Goal: Information Seeking & Learning: Learn about a topic

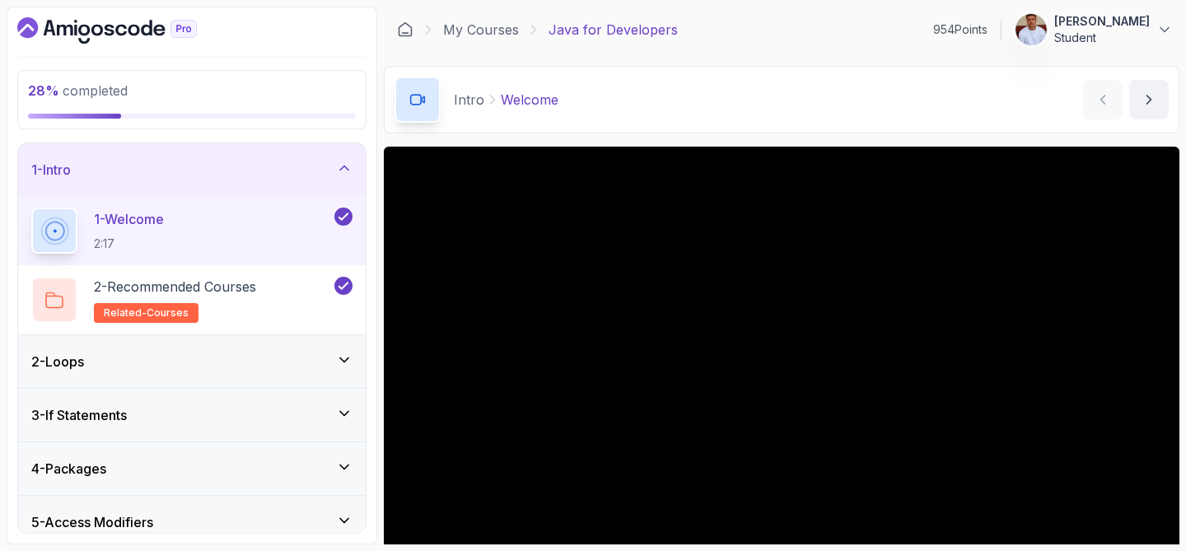
click at [303, 180] on div "1 - Intro" at bounding box center [192, 169] width 348 height 53
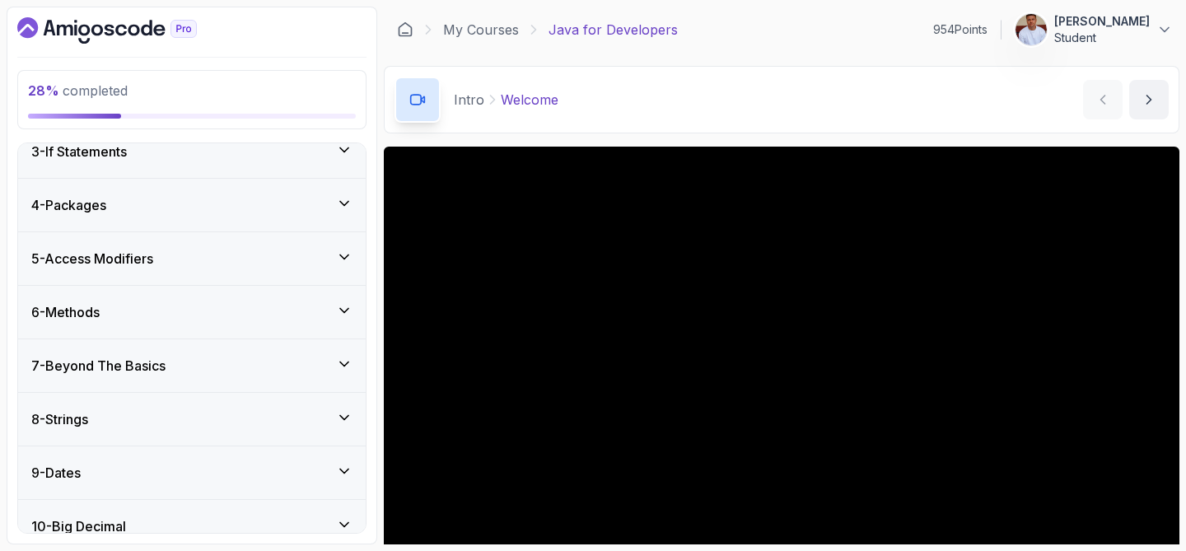
scroll to position [133, 0]
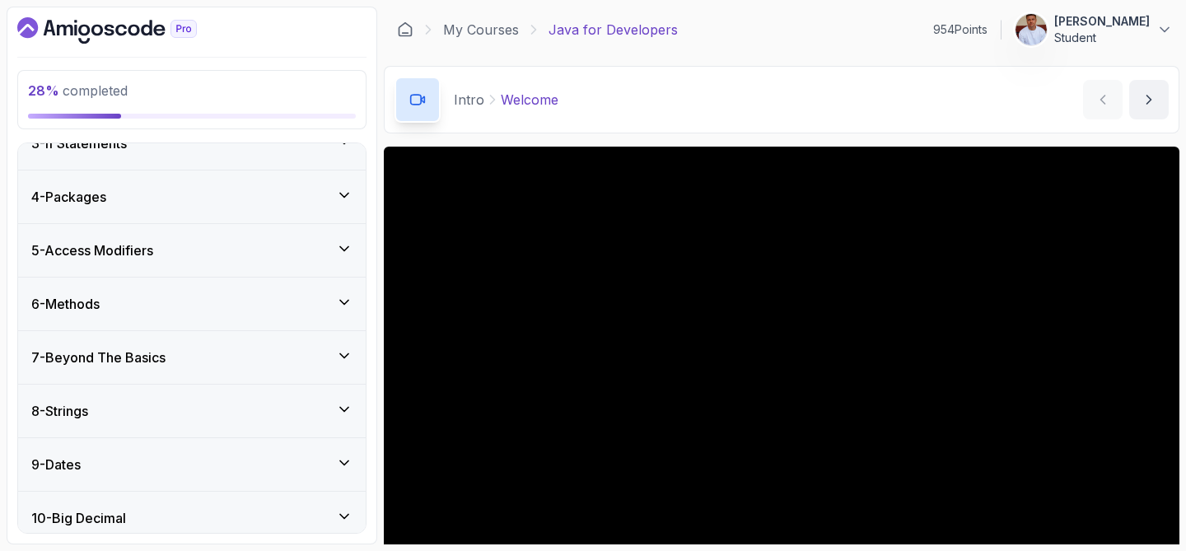
click at [260, 362] on div "7 - Beyond The Basics" at bounding box center [191, 358] width 321 height 20
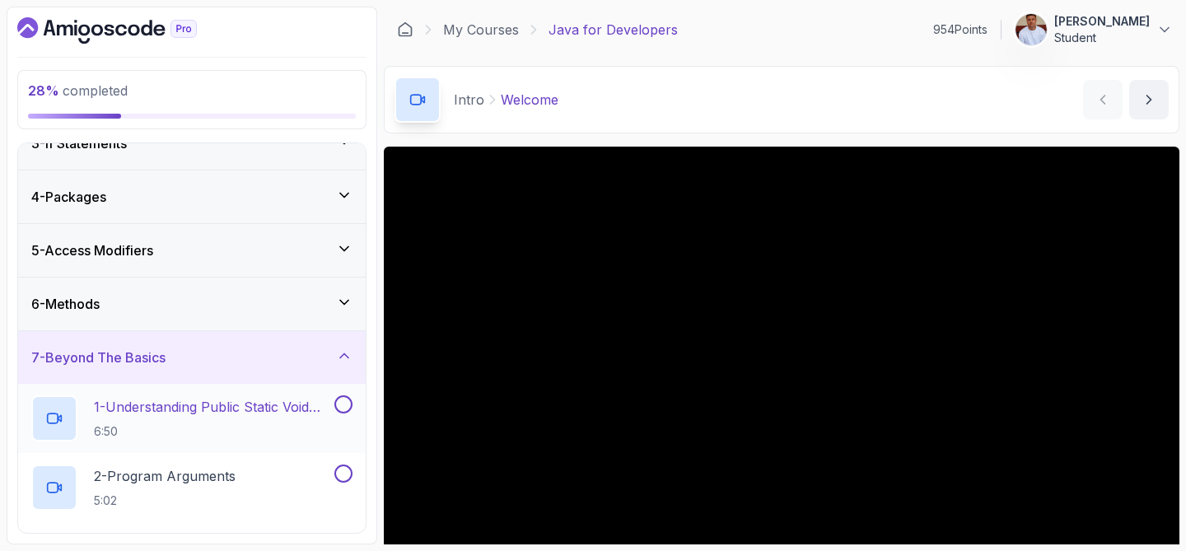
click at [260, 409] on p "1 - Understanding Public Static Void Main" at bounding box center [212, 407] width 237 height 20
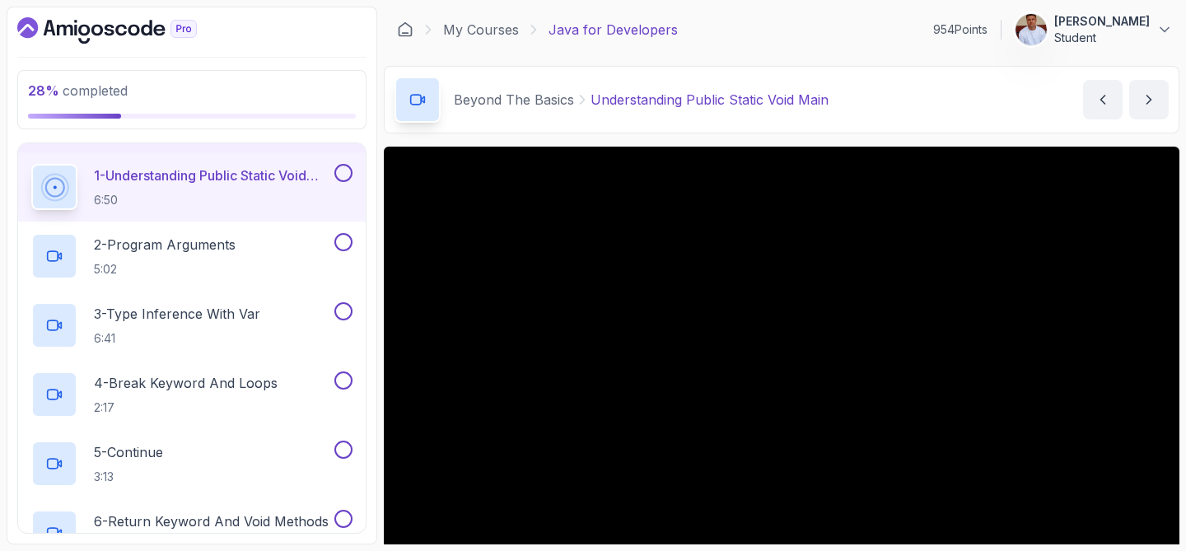
scroll to position [375, 0]
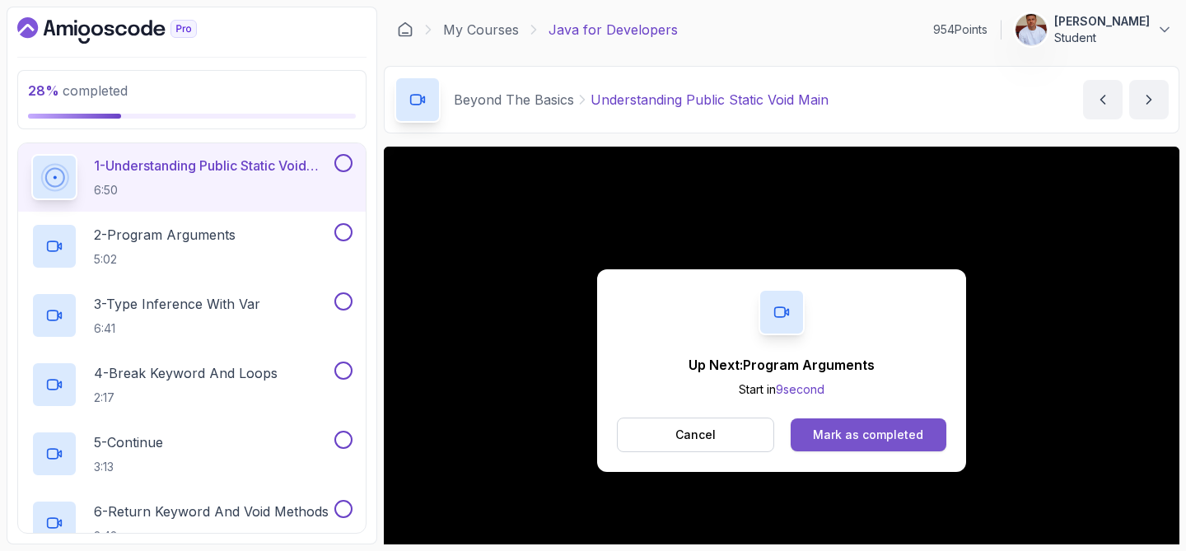
click at [841, 428] on div "Mark as completed" at bounding box center [868, 435] width 110 height 16
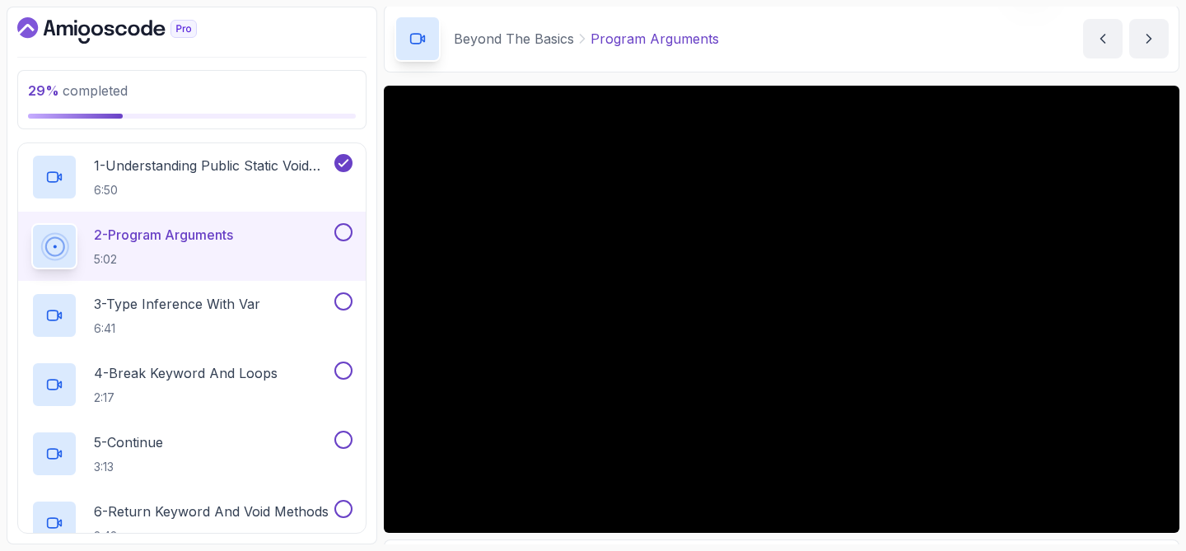
scroll to position [67, 0]
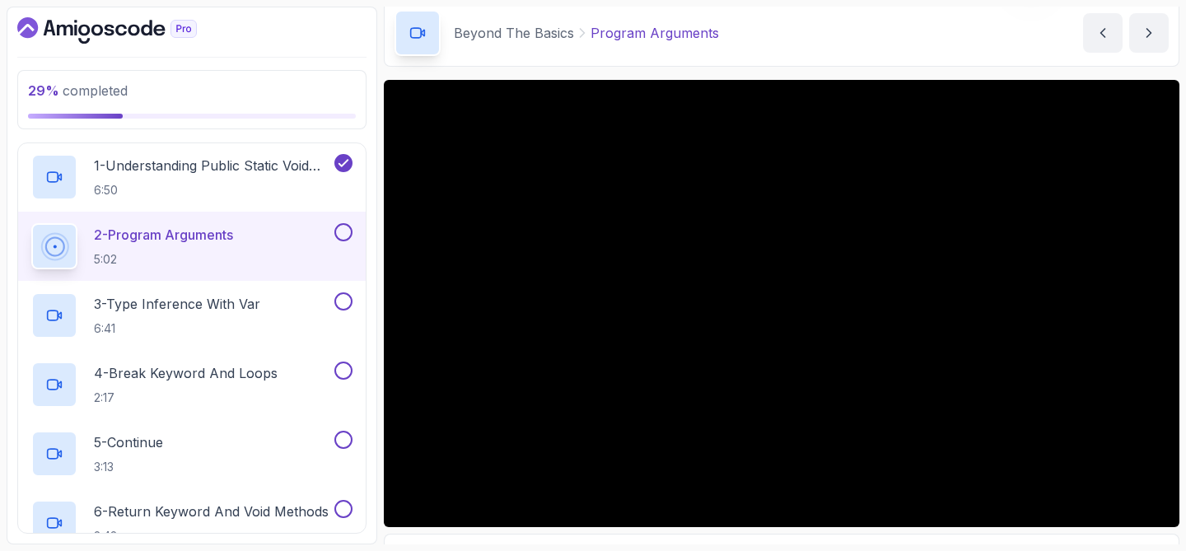
click at [345, 233] on button at bounding box center [343, 232] width 18 height 18
click at [240, 301] on p "3 - Type Inference With Var" at bounding box center [177, 304] width 166 height 20
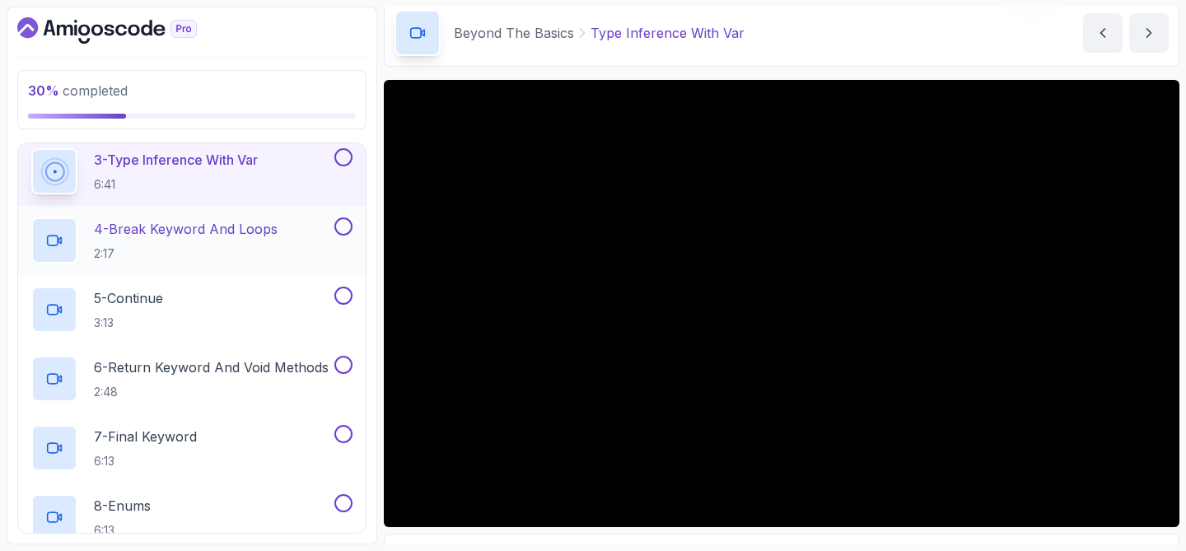
scroll to position [523, 0]
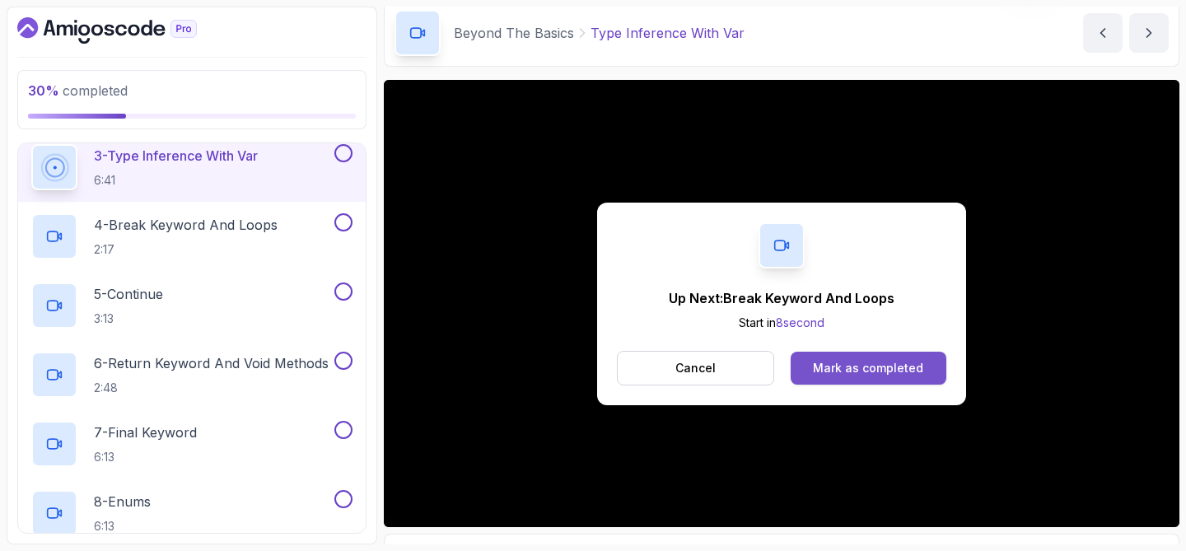
click at [838, 372] on div "Mark as completed" at bounding box center [868, 368] width 110 height 16
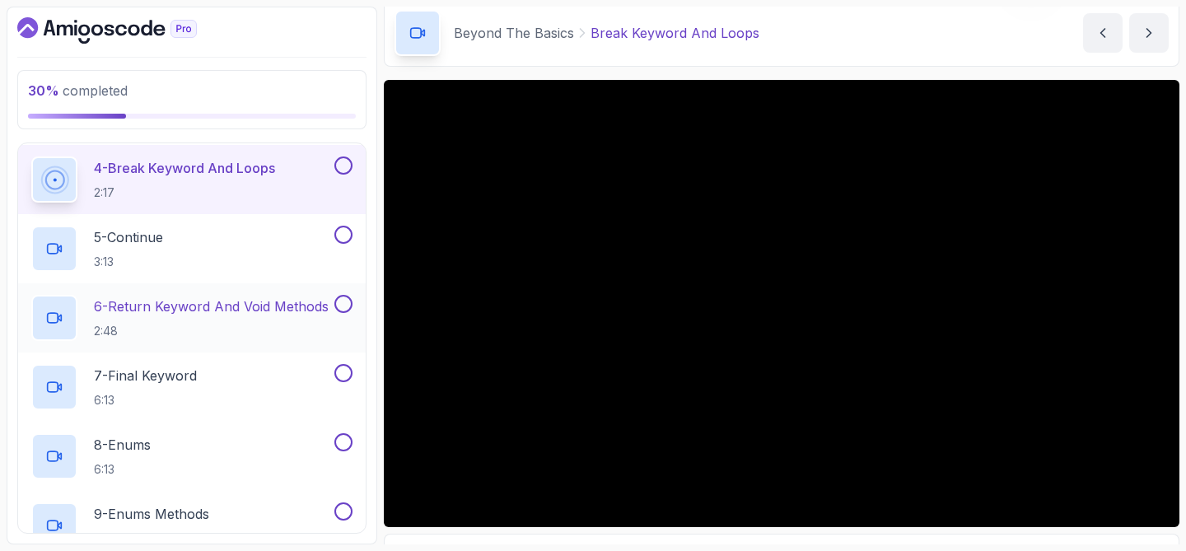
scroll to position [578, 0]
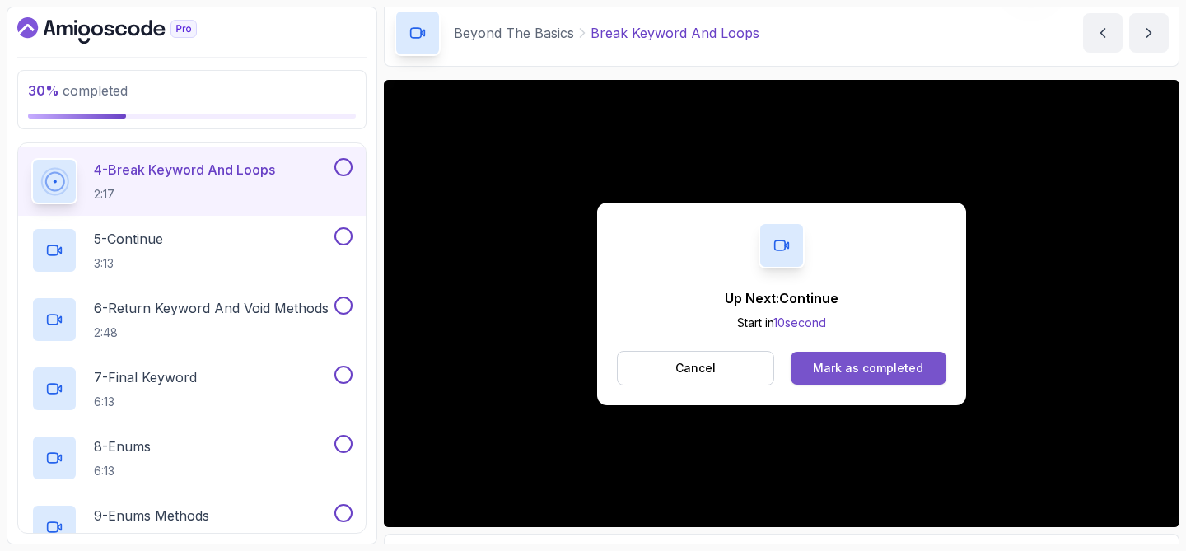
click at [859, 358] on button "Mark as completed" at bounding box center [869, 368] width 156 height 33
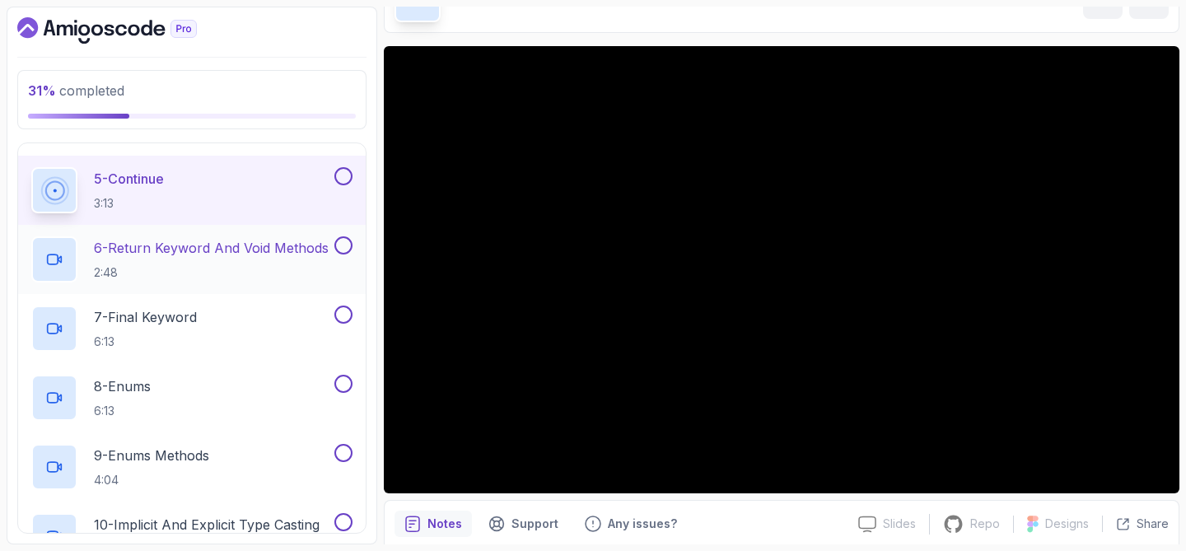
scroll to position [648, 0]
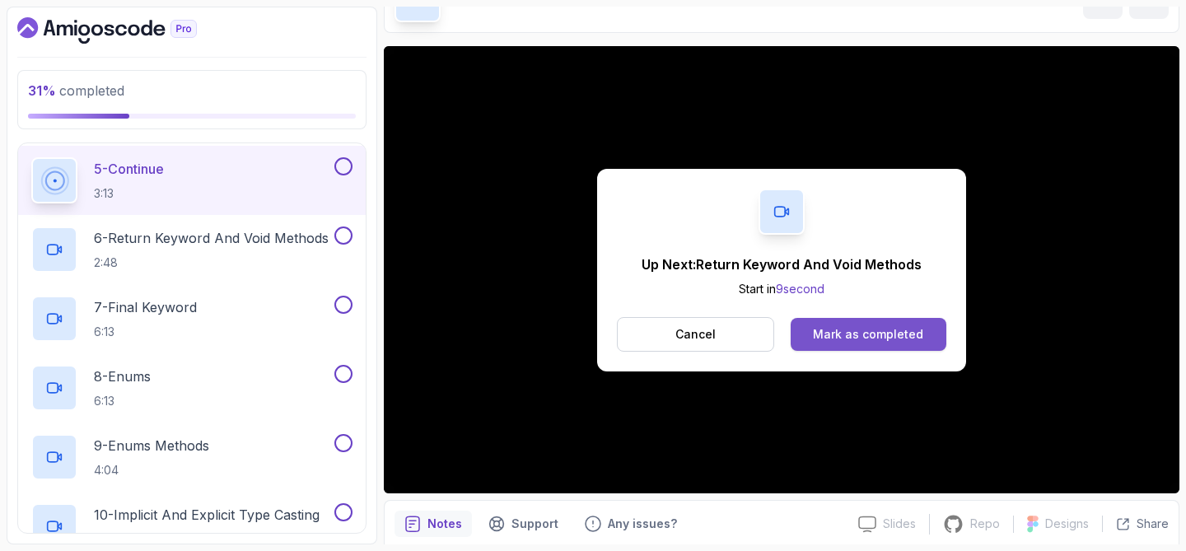
click at [834, 328] on div "Mark as completed" at bounding box center [868, 334] width 110 height 16
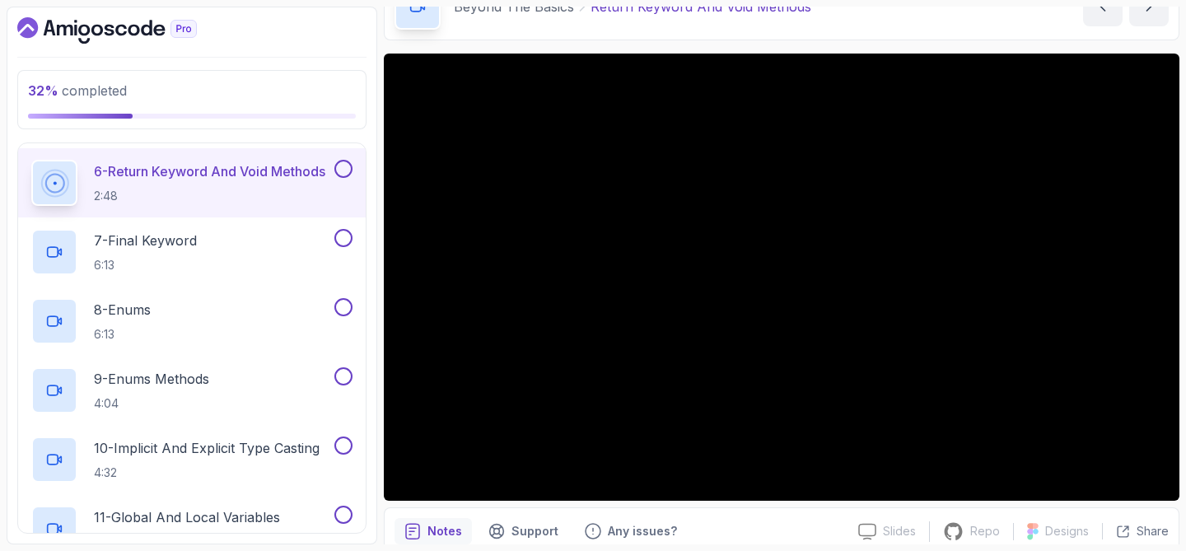
scroll to position [94, 0]
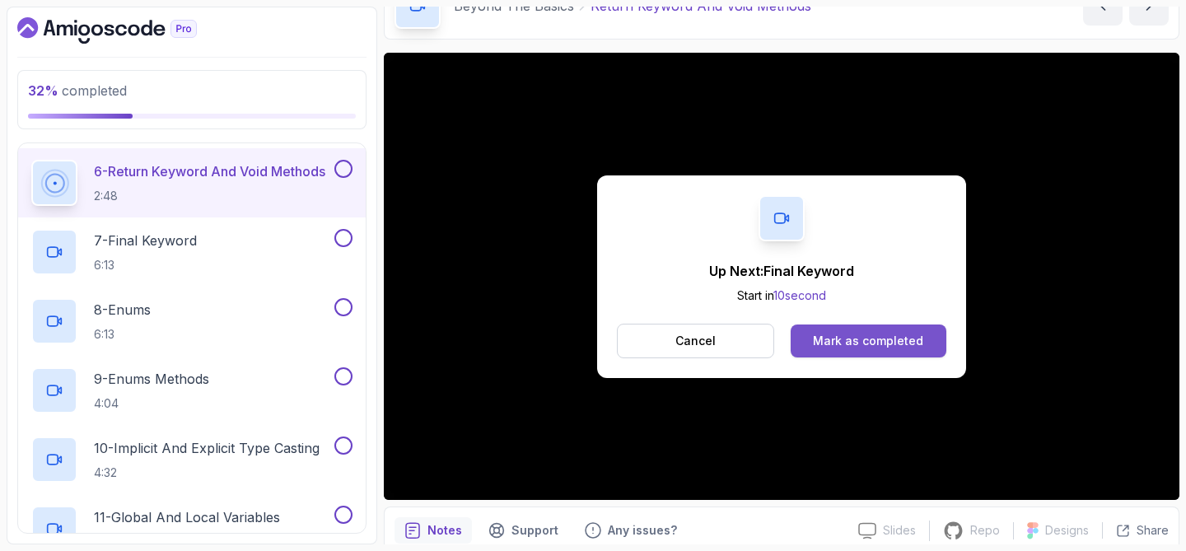
click at [879, 343] on div "Mark as completed" at bounding box center [868, 341] width 110 height 16
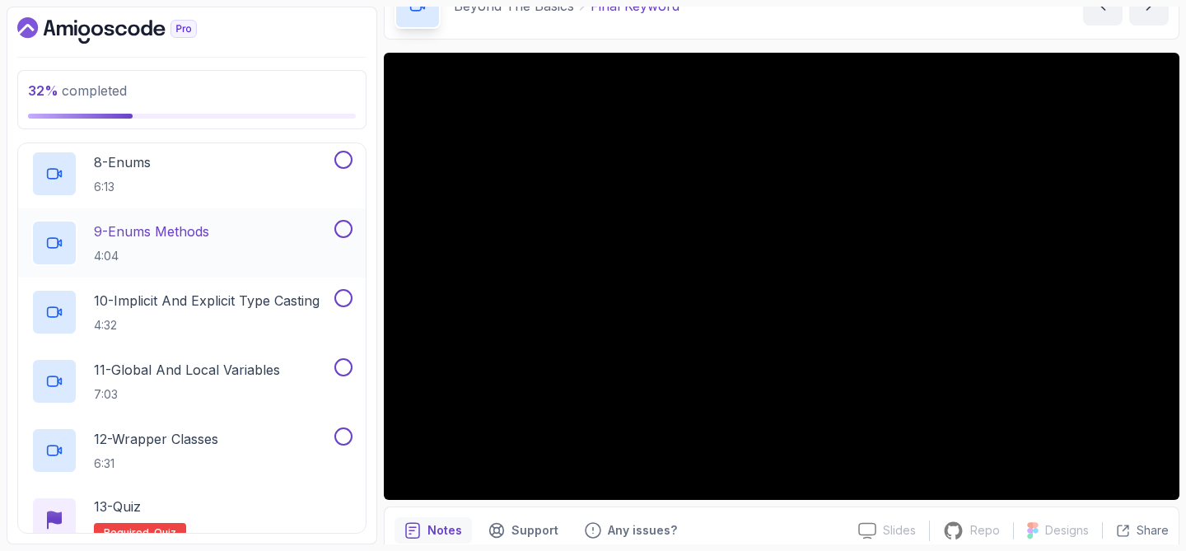
scroll to position [867, 0]
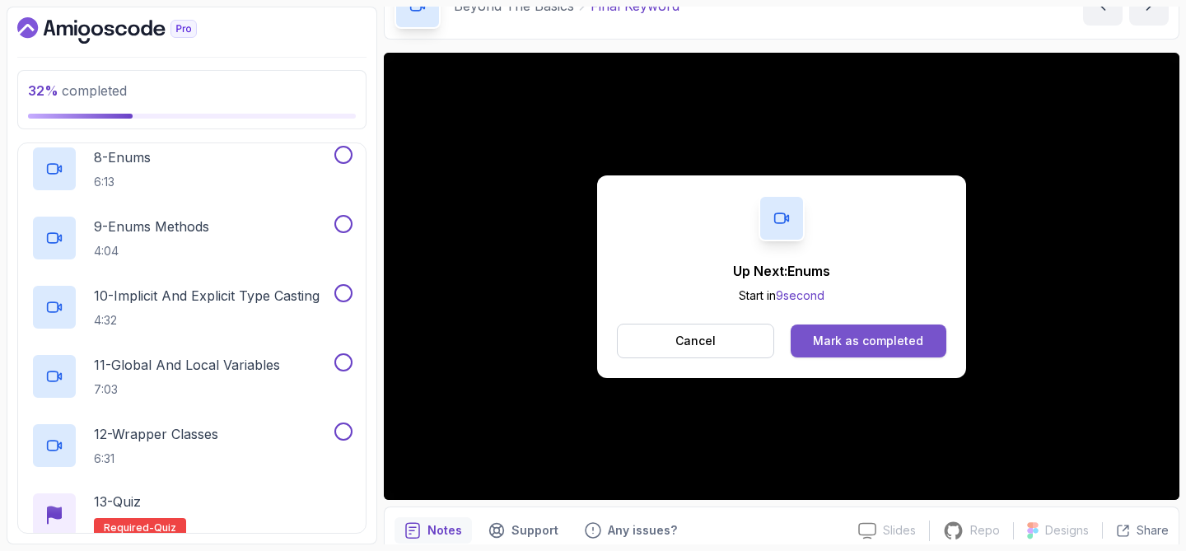
click at [881, 342] on div "Mark as completed" at bounding box center [868, 341] width 110 height 16
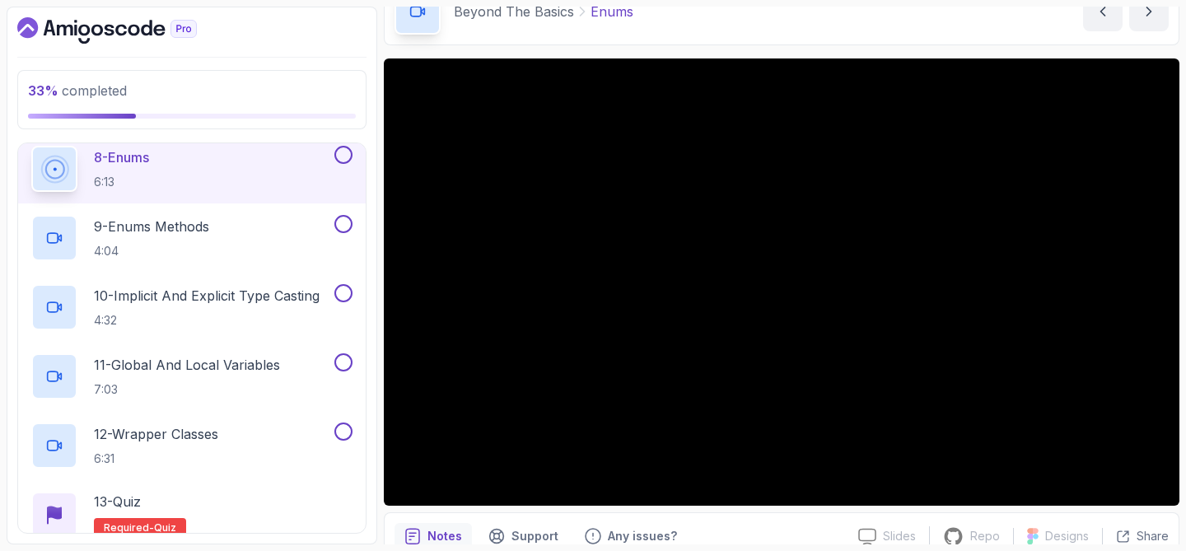
scroll to position [87, 0]
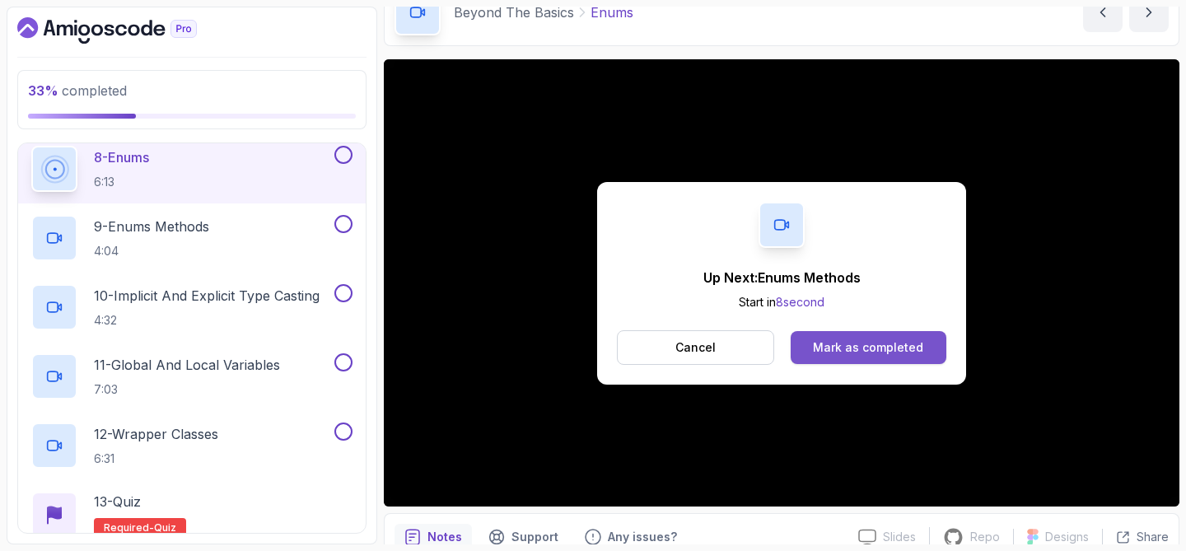
click at [910, 336] on button "Mark as completed" at bounding box center [869, 347] width 156 height 33
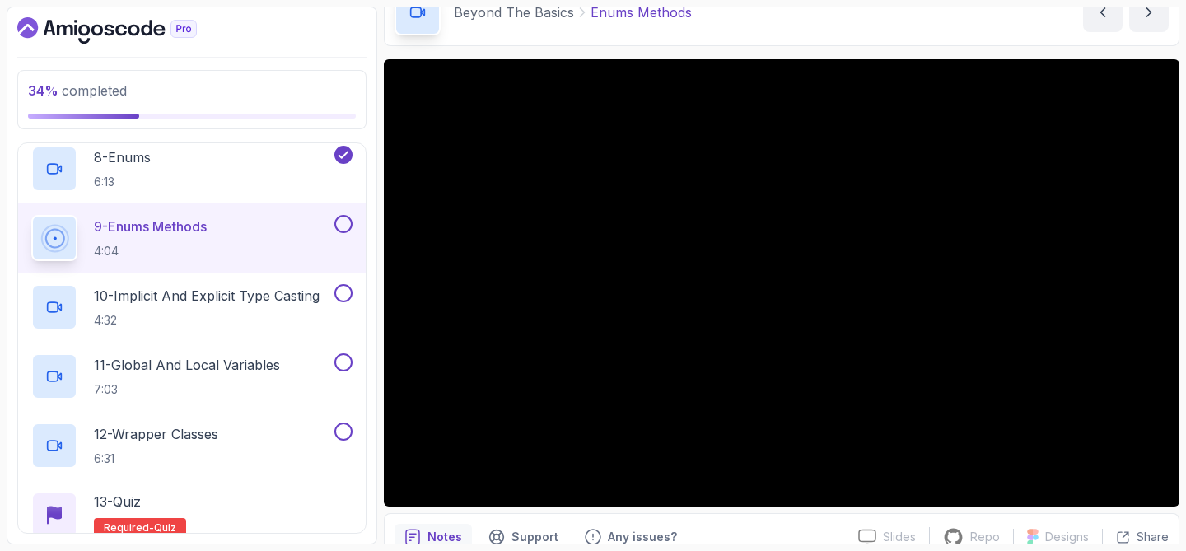
scroll to position [136, 0]
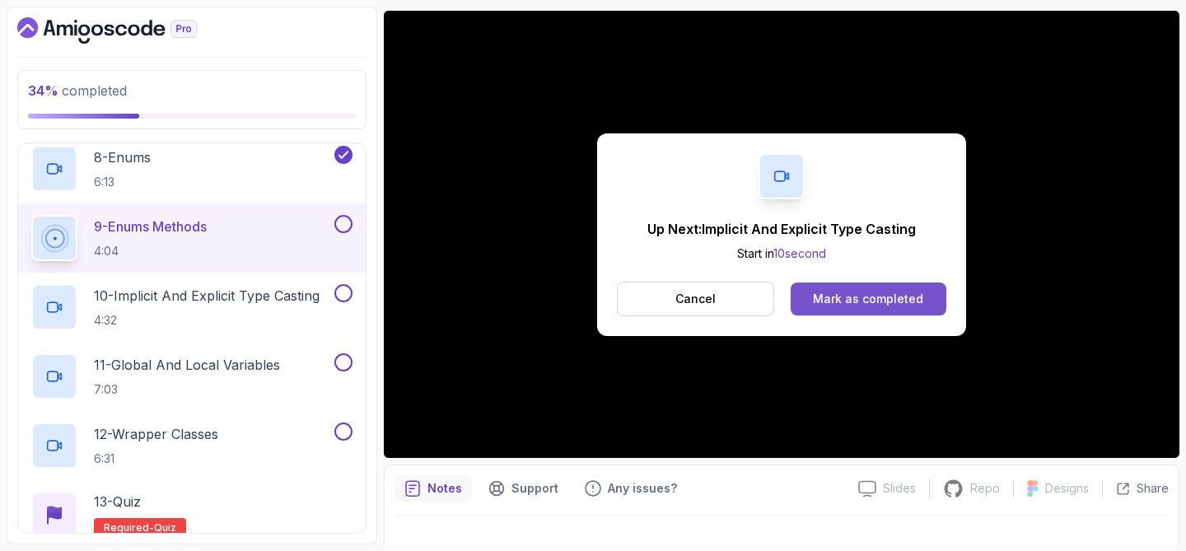
click at [872, 303] on div "Mark as completed" at bounding box center [868, 299] width 110 height 16
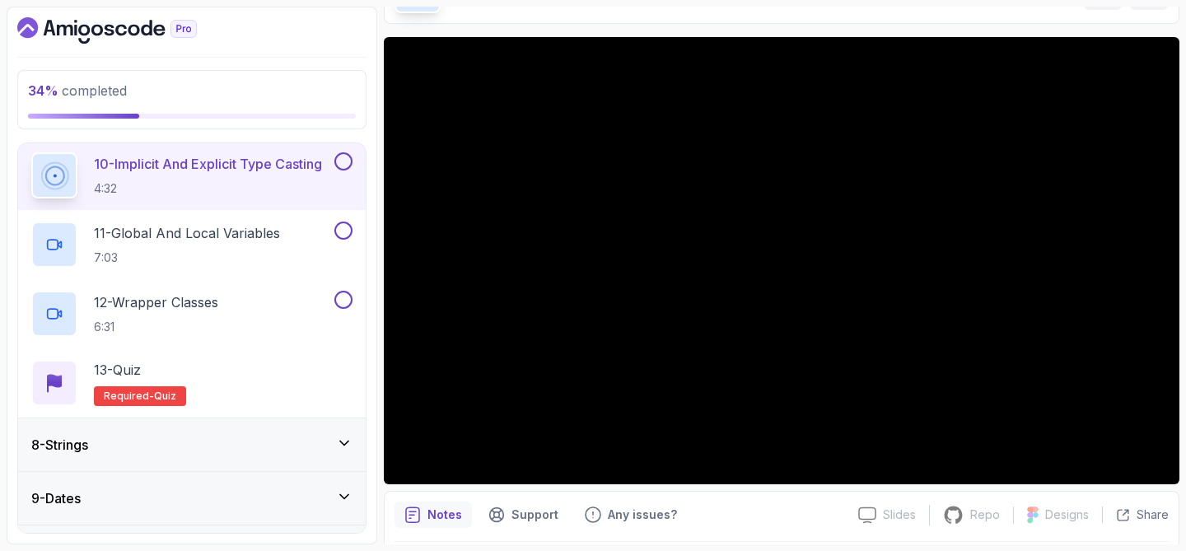
scroll to position [105, 0]
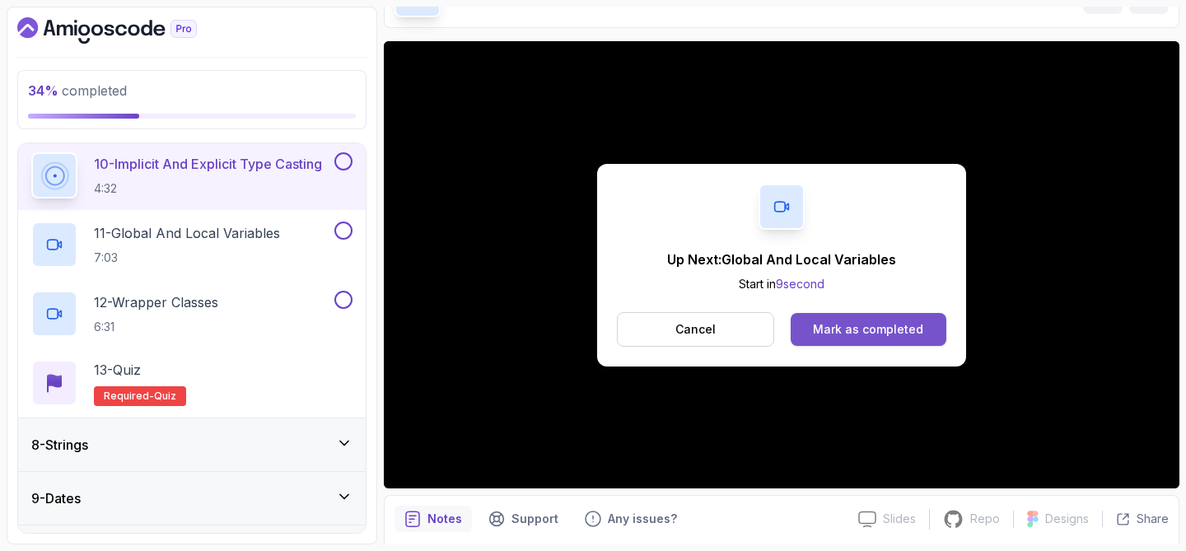
click at [867, 328] on div "Mark as completed" at bounding box center [868, 329] width 110 height 16
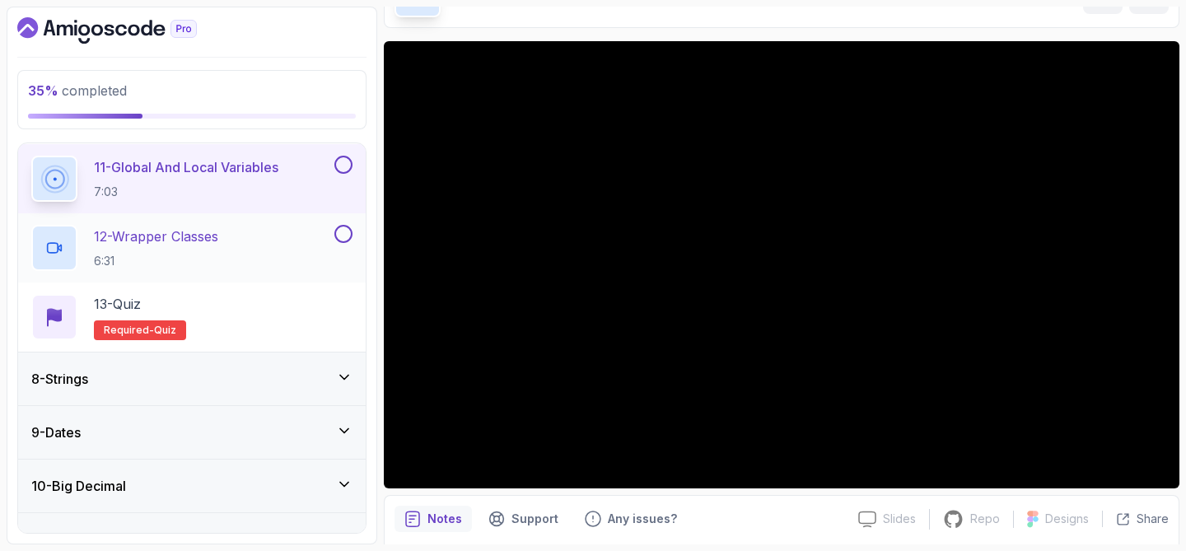
scroll to position [1067, 0]
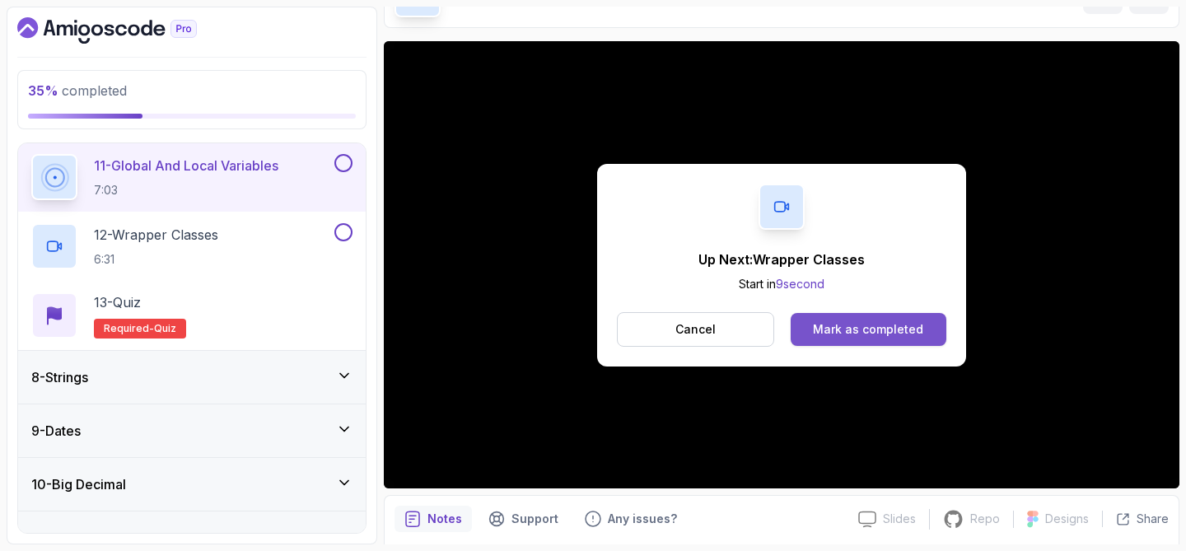
click at [909, 341] on button "Mark as completed" at bounding box center [869, 329] width 156 height 33
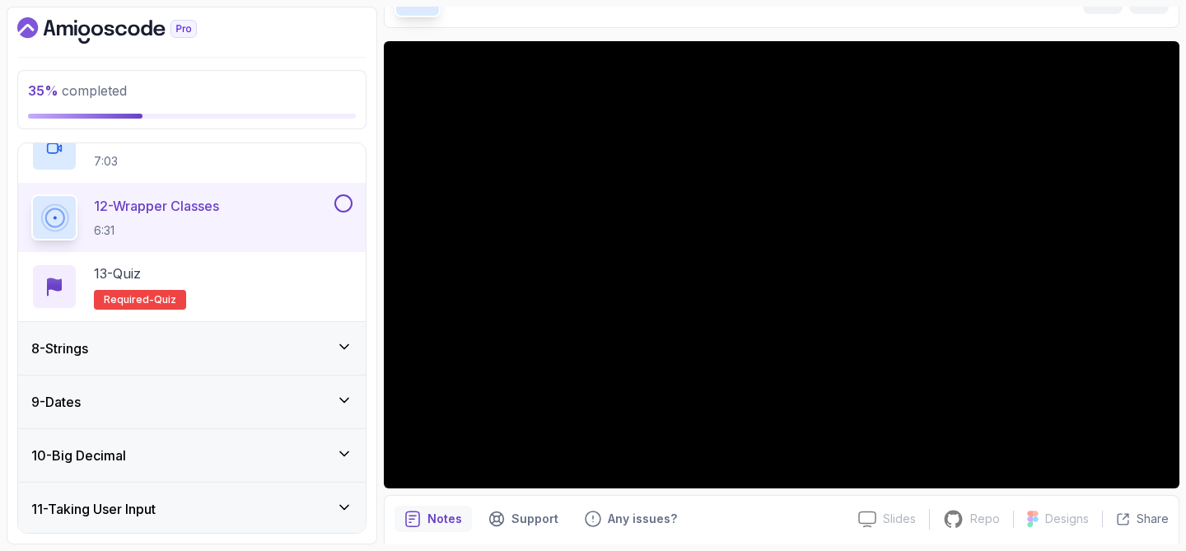
scroll to position [1089, 0]
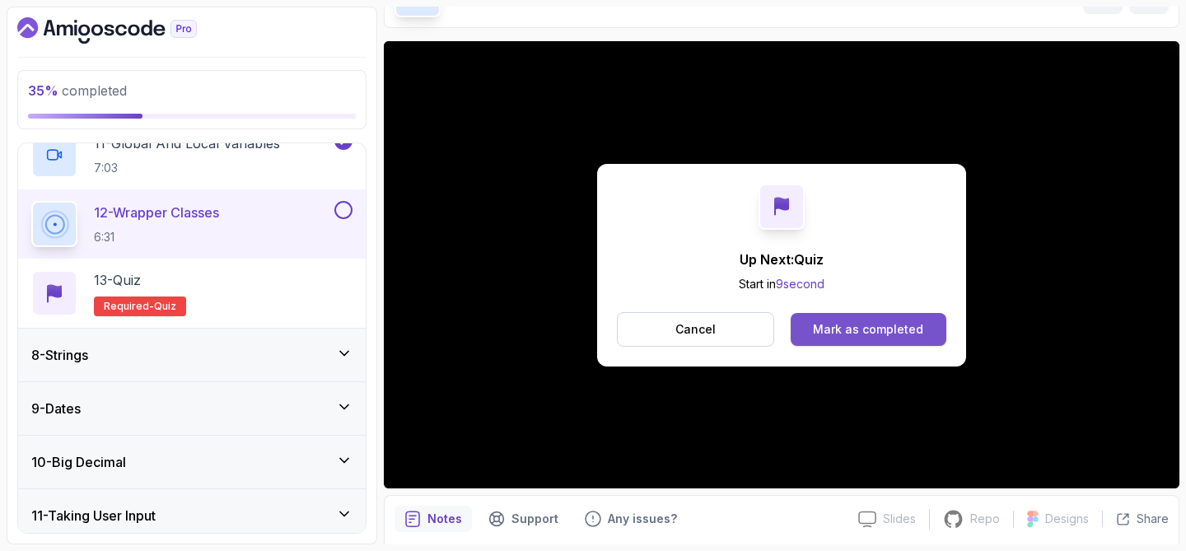
click at [848, 330] on div "Mark as completed" at bounding box center [868, 329] width 110 height 16
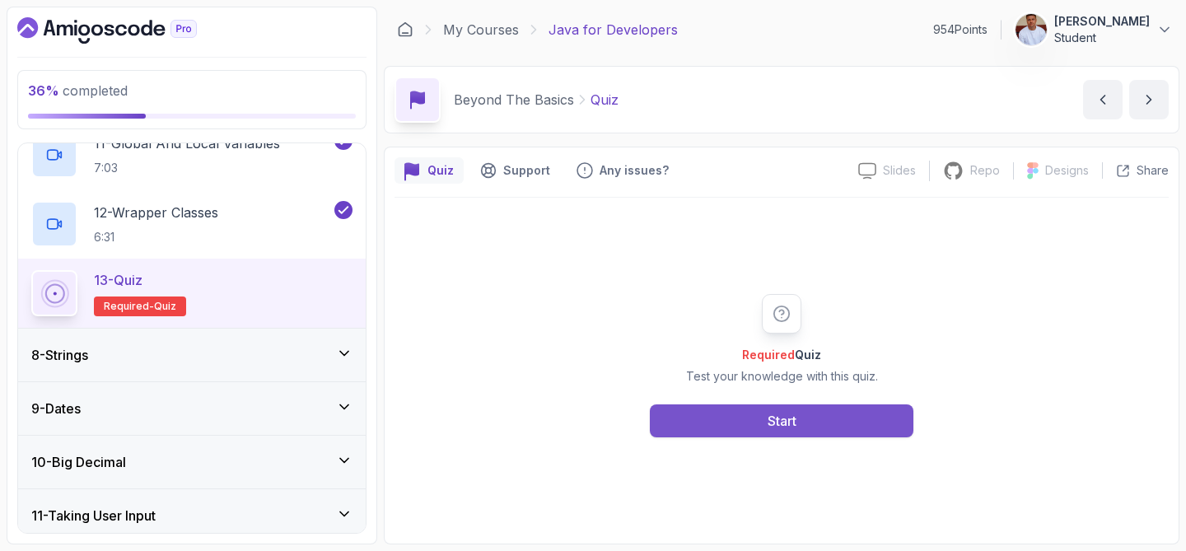
click at [833, 415] on button "Start" at bounding box center [782, 420] width 264 height 33
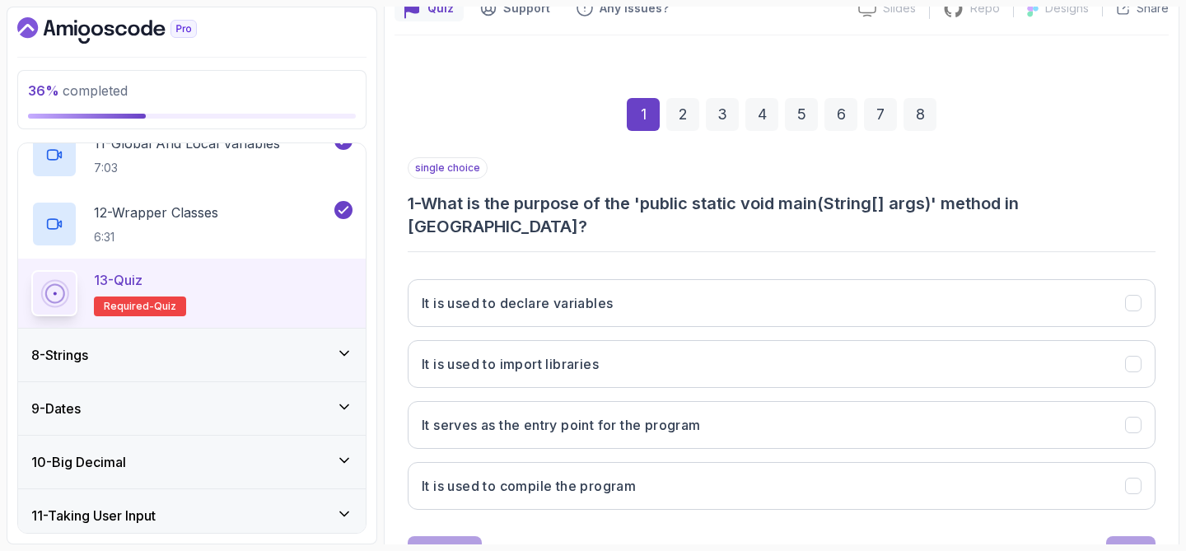
scroll to position [175, 0]
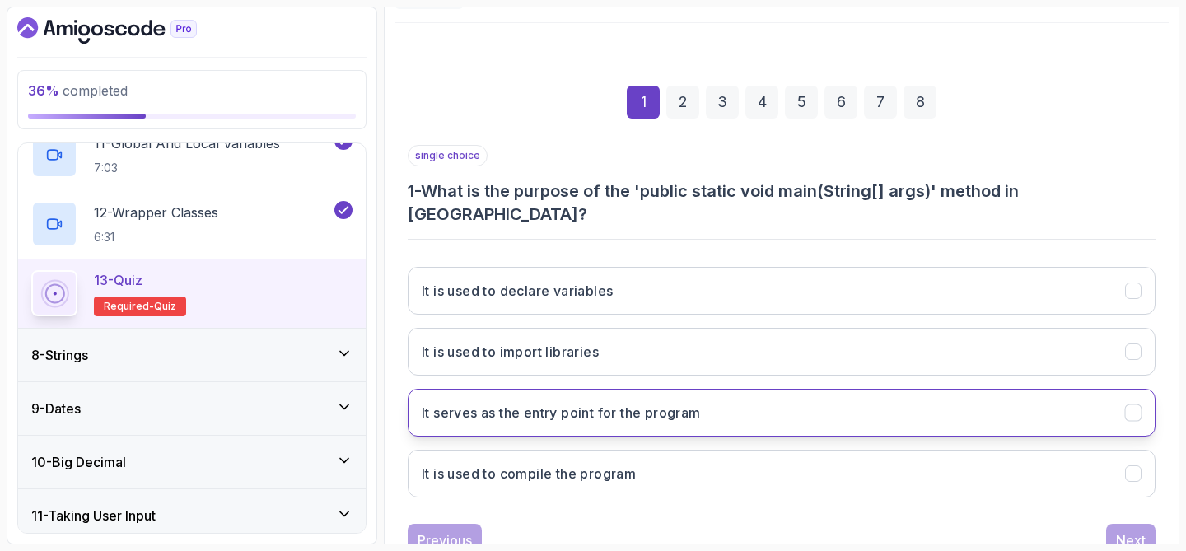
click at [681, 403] on h3 "It serves as the entry point for the program" at bounding box center [561, 413] width 279 height 20
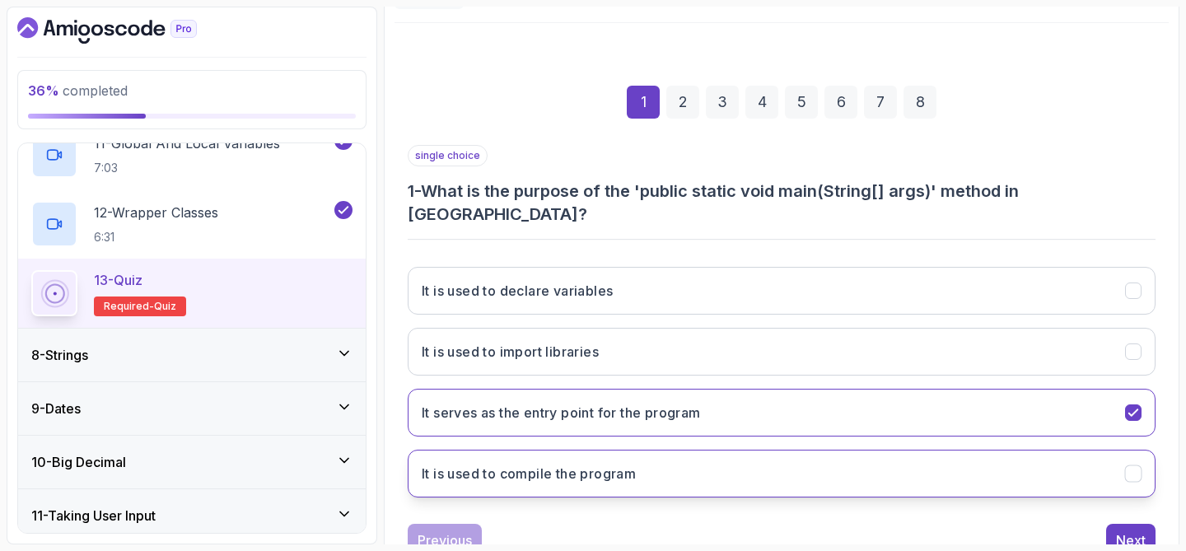
click at [687, 450] on button "It is used to compile the program" at bounding box center [782, 474] width 748 height 48
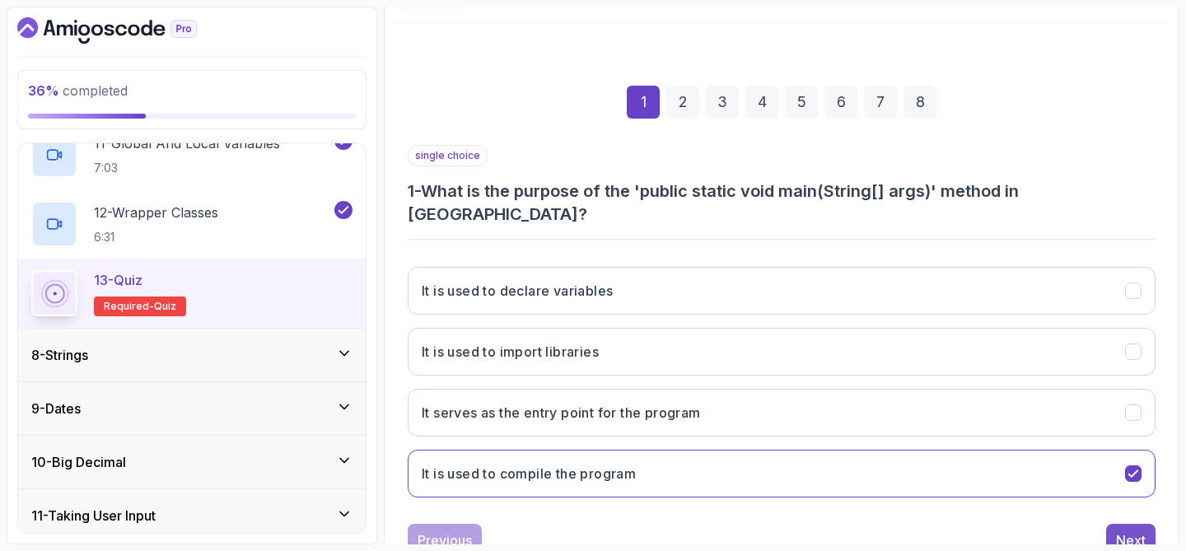
click at [1115, 524] on button "Next" at bounding box center [1130, 540] width 49 height 33
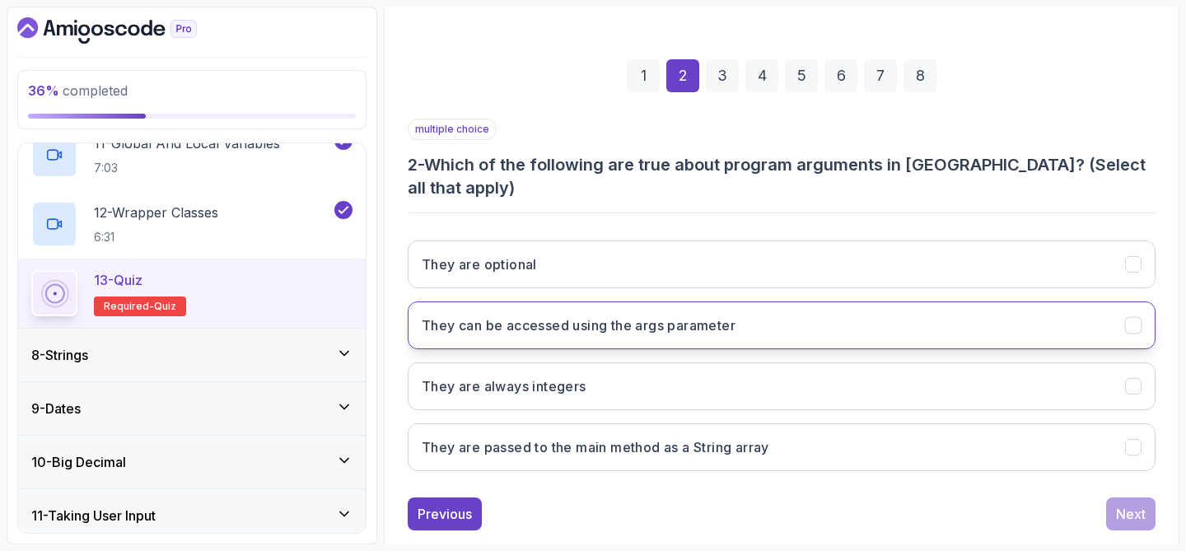
scroll to position [203, 0]
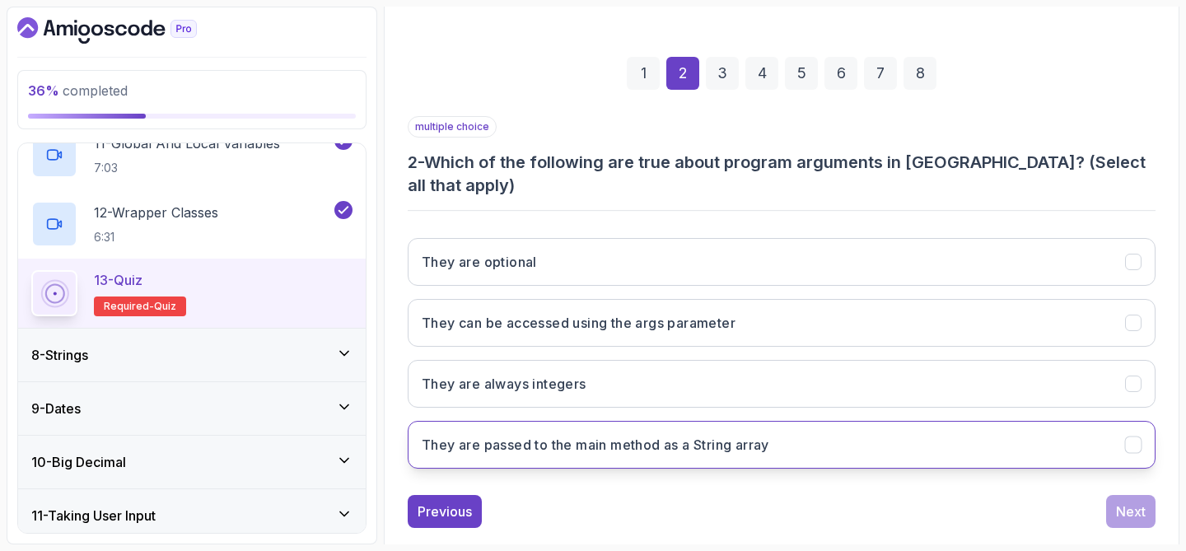
click at [829, 438] on button "They are passed to the main method as a String array" at bounding box center [782, 445] width 748 height 48
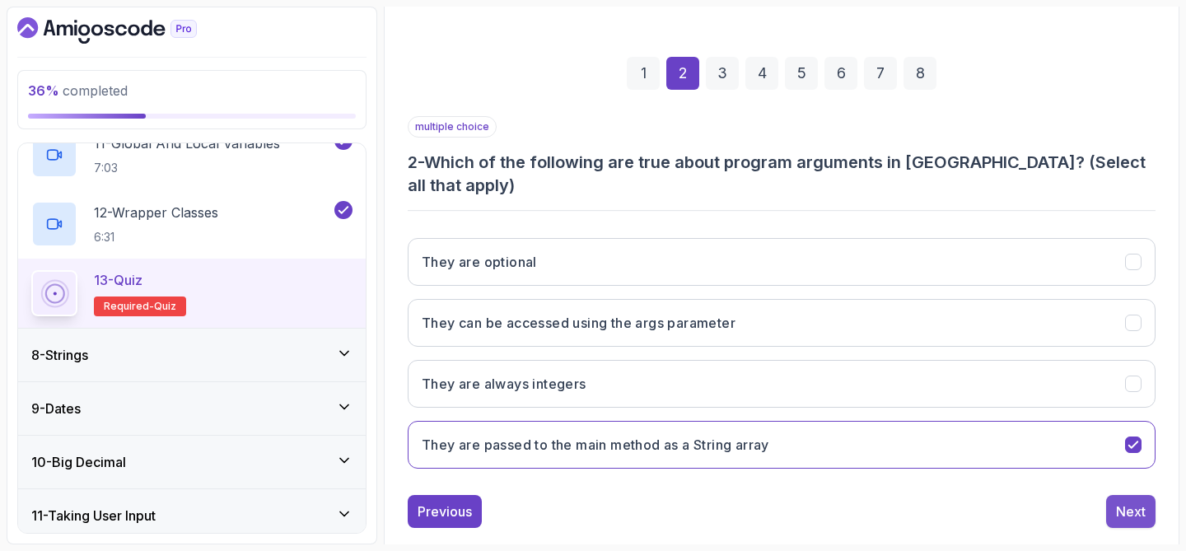
click at [1126, 502] on div "Next" at bounding box center [1131, 512] width 30 height 20
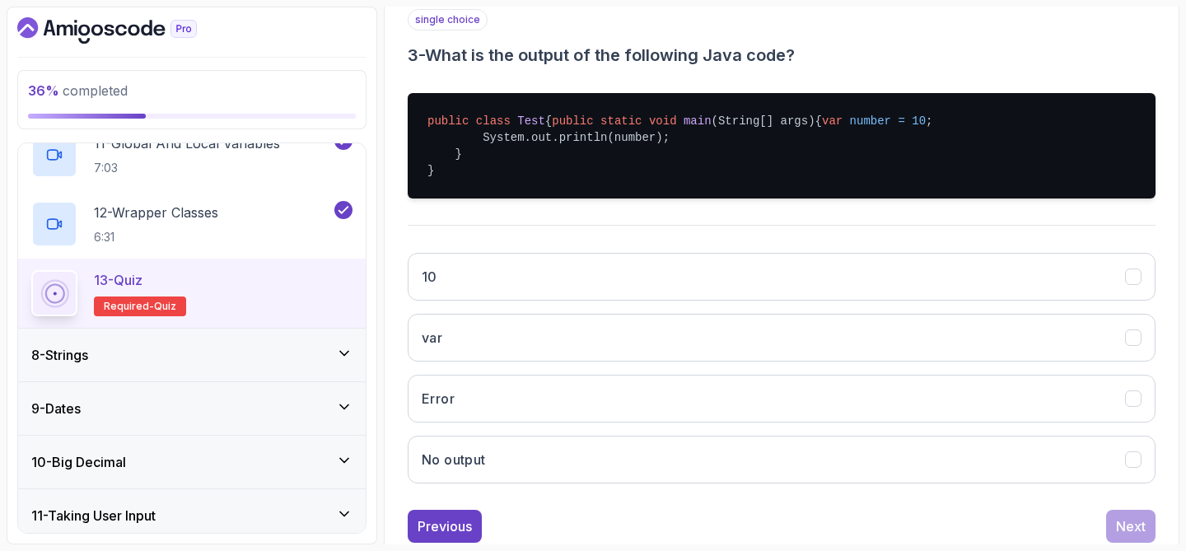
scroll to position [312, 0]
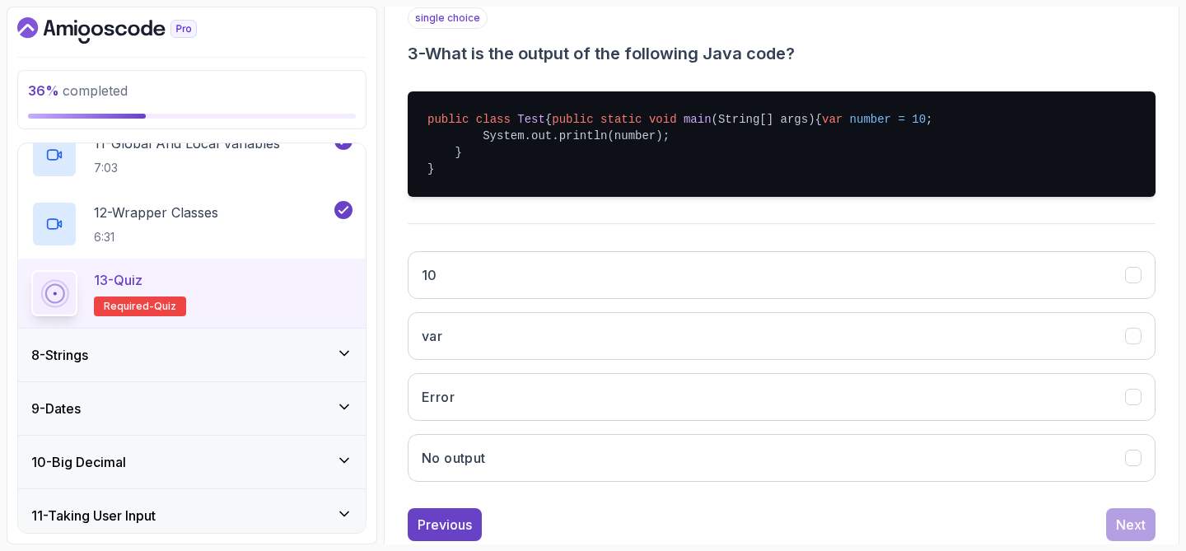
click at [858, 299] on button "10" at bounding box center [782, 275] width 748 height 48
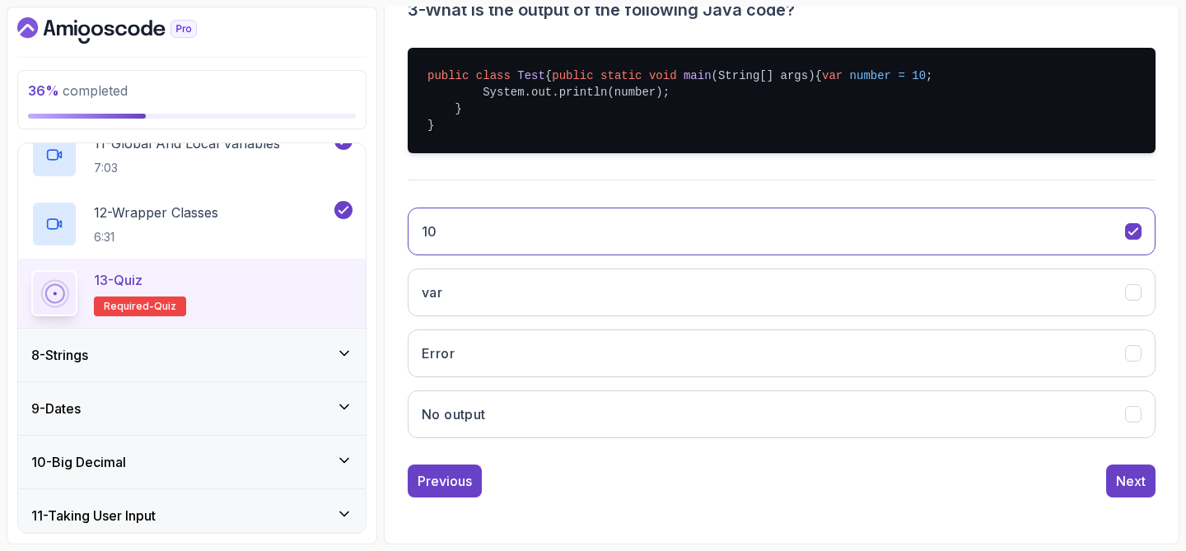
scroll to position [389, 0]
click at [1143, 480] on div "Next" at bounding box center [1131, 481] width 30 height 20
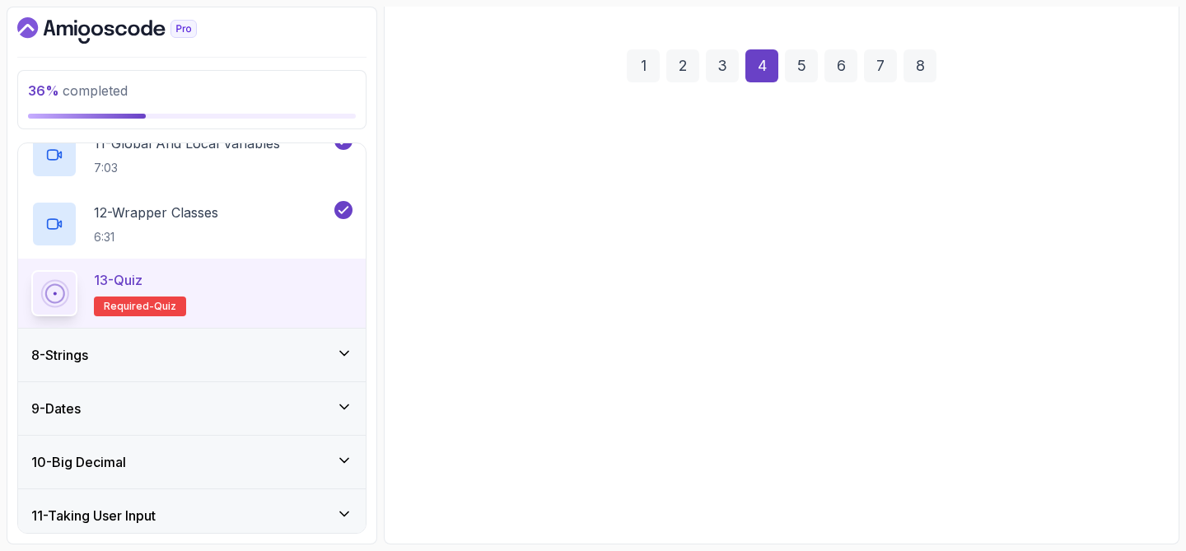
scroll to position [211, 0]
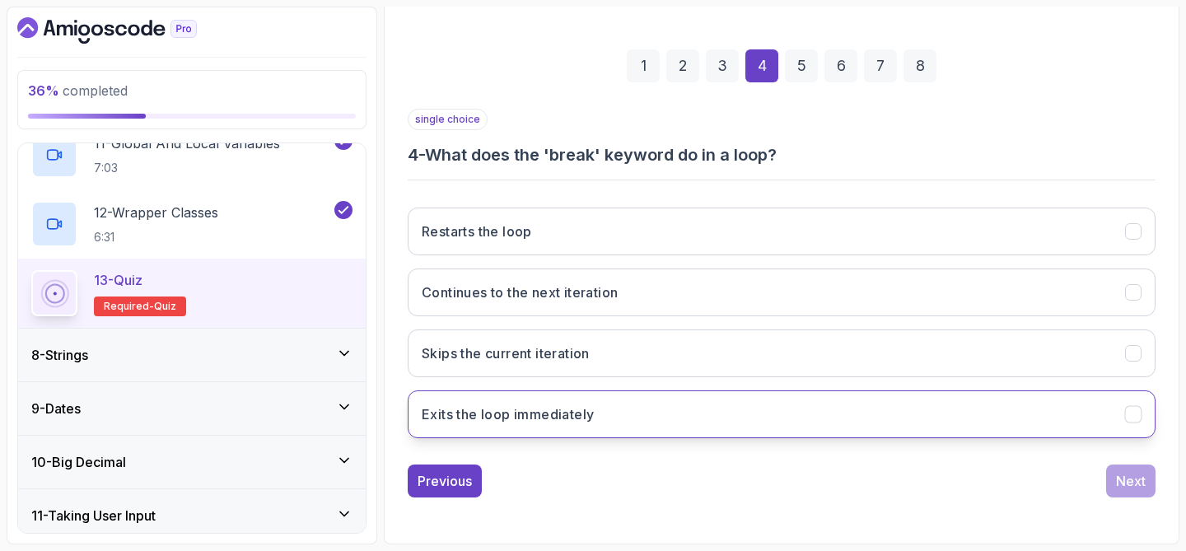
click at [677, 413] on button "Exits the loop immediately" at bounding box center [782, 414] width 748 height 48
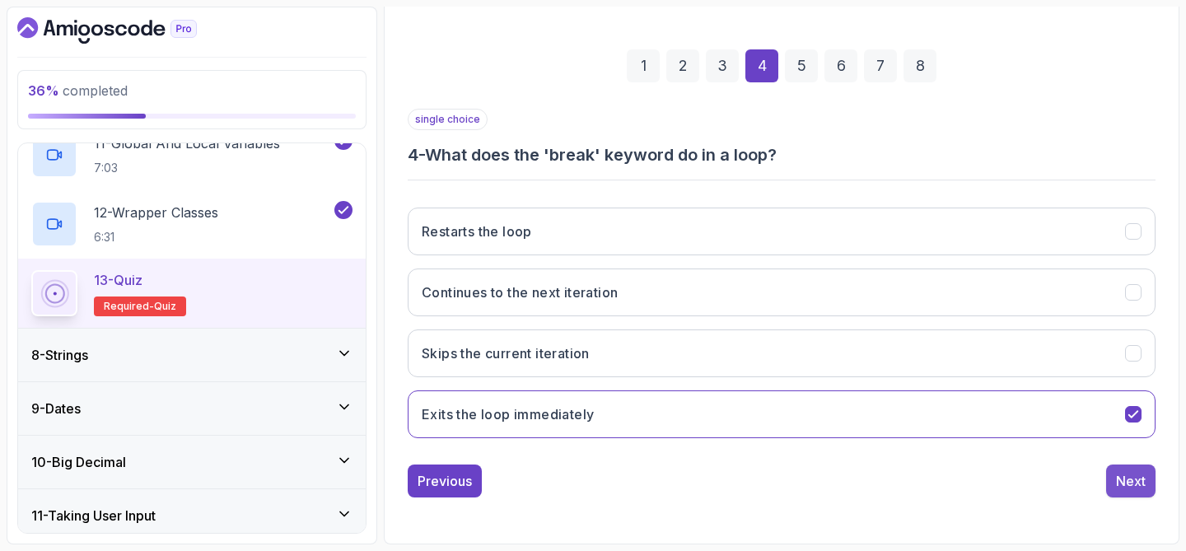
click at [1120, 475] on div "Next" at bounding box center [1131, 481] width 30 height 20
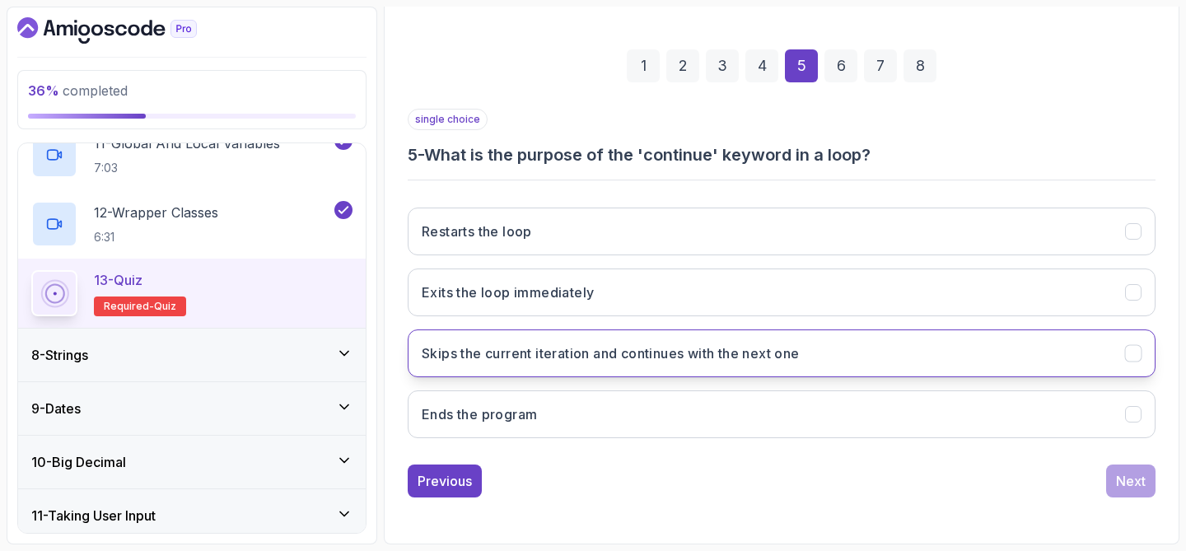
click at [764, 349] on h3 "Skips the current iteration and continues with the next one" at bounding box center [611, 354] width 378 height 20
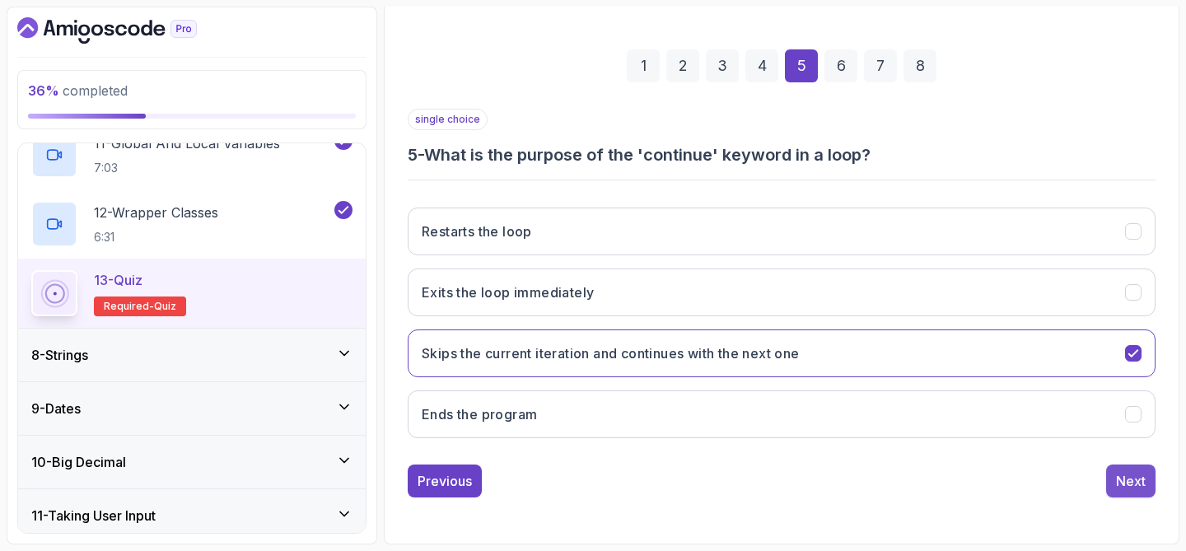
click at [1119, 484] on div "Next" at bounding box center [1131, 481] width 30 height 20
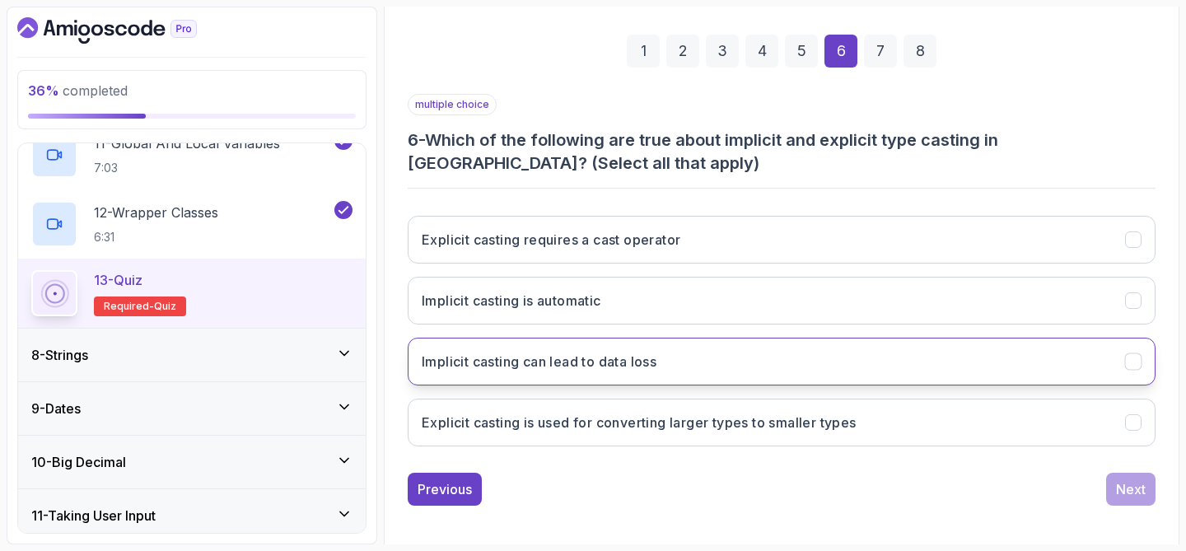
scroll to position [234, 0]
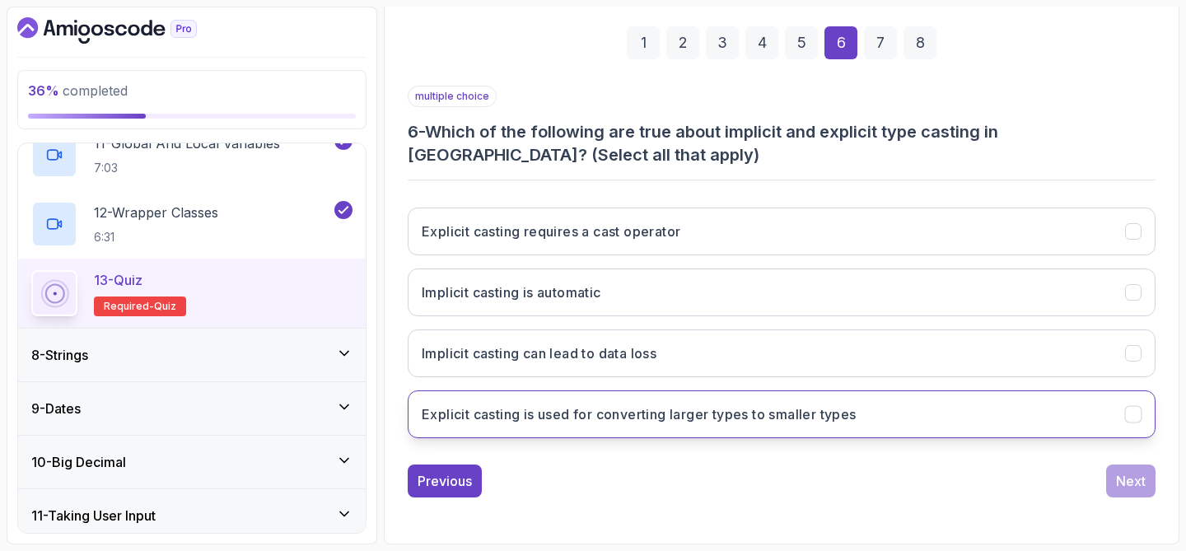
click at [828, 412] on h3 "Explicit casting is used for converting larger types to smaller types" at bounding box center [639, 414] width 435 height 20
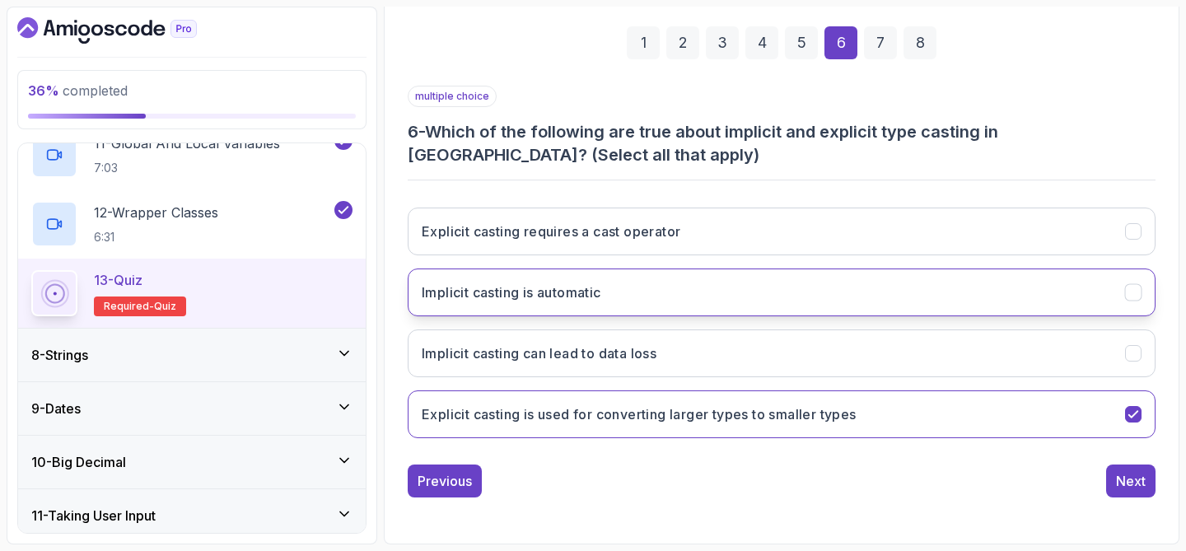
click at [830, 293] on button "Implicit casting is automatic" at bounding box center [782, 293] width 748 height 48
click at [834, 255] on div "Explicit casting requires a cast operator Implicit casting is automatic Implici…" at bounding box center [782, 322] width 748 height 257
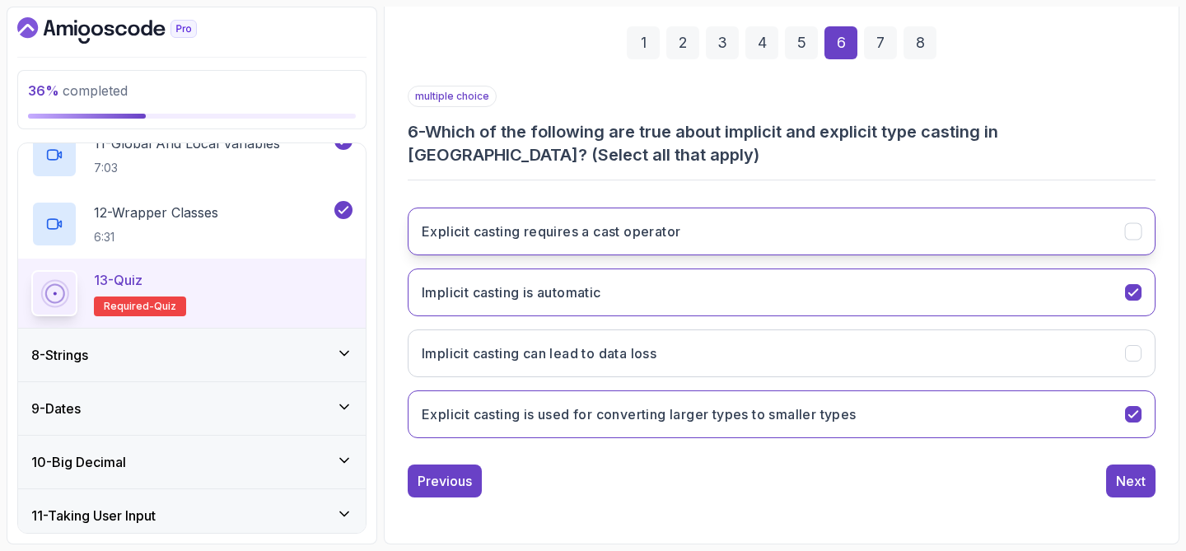
click at [841, 240] on button "Explicit casting requires a cast operator" at bounding box center [782, 232] width 748 height 48
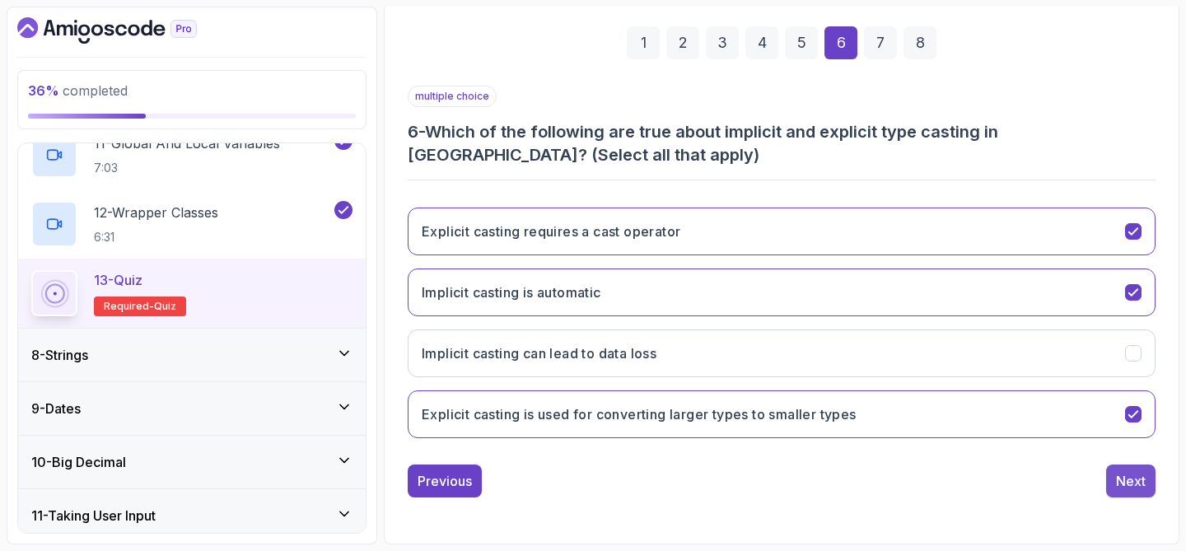
click at [1116, 473] on div "Next" at bounding box center [1131, 481] width 30 height 20
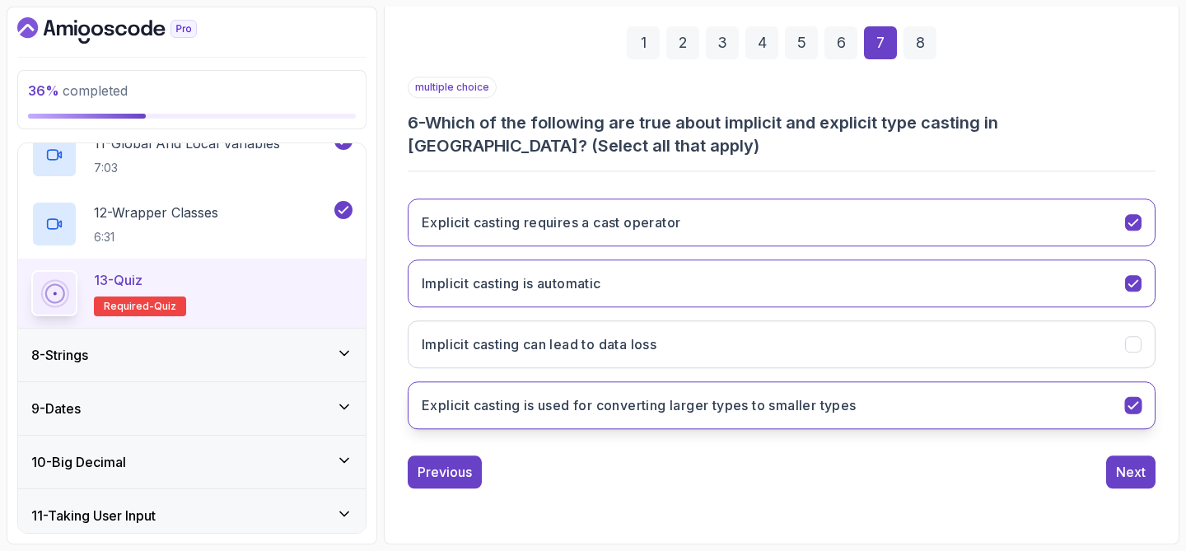
scroll to position [211, 0]
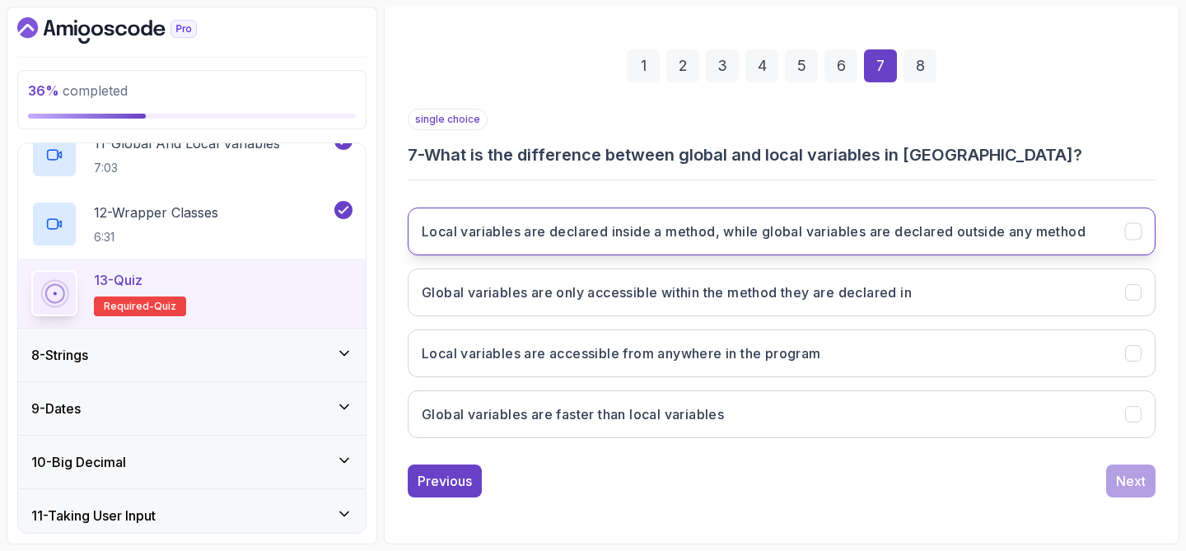
click at [933, 245] on button "Local variables are declared inside a method, while global variables are declar…" at bounding box center [782, 232] width 748 height 48
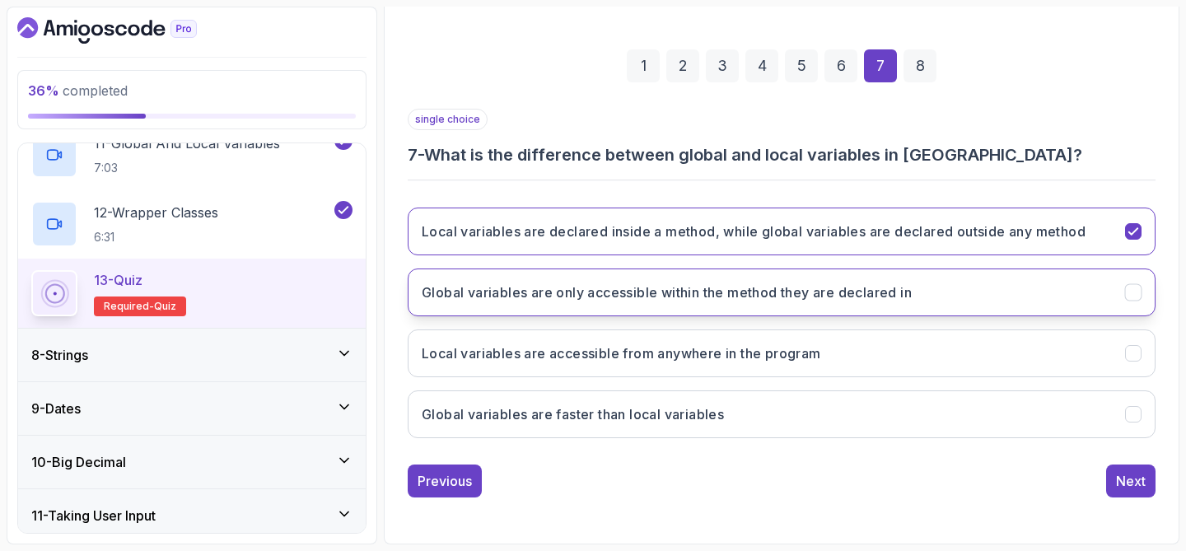
click at [932, 284] on button "Global variables are only accessible within the method they are declared in" at bounding box center [782, 293] width 748 height 48
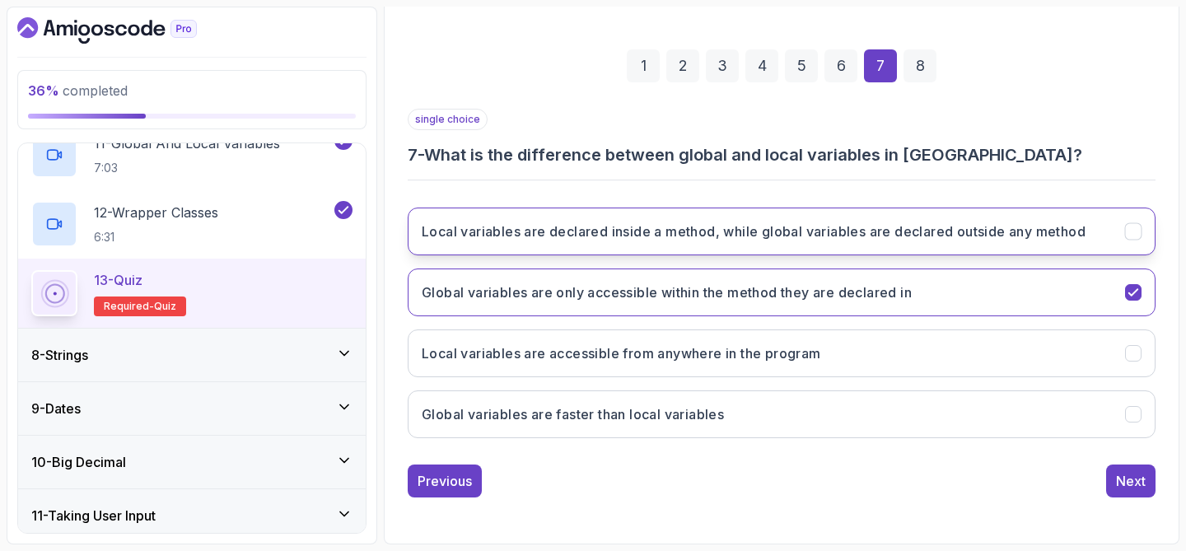
click at [941, 245] on button "Local variables are declared inside a method, while global variables are declar…" at bounding box center [782, 232] width 748 height 48
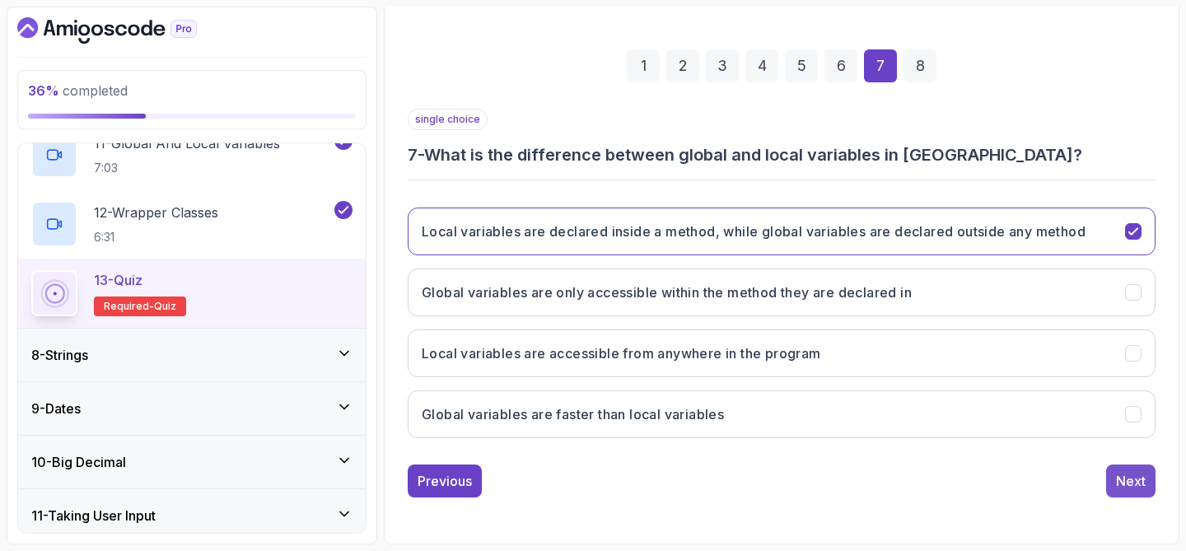
click at [1111, 480] on button "Next" at bounding box center [1130, 481] width 49 height 33
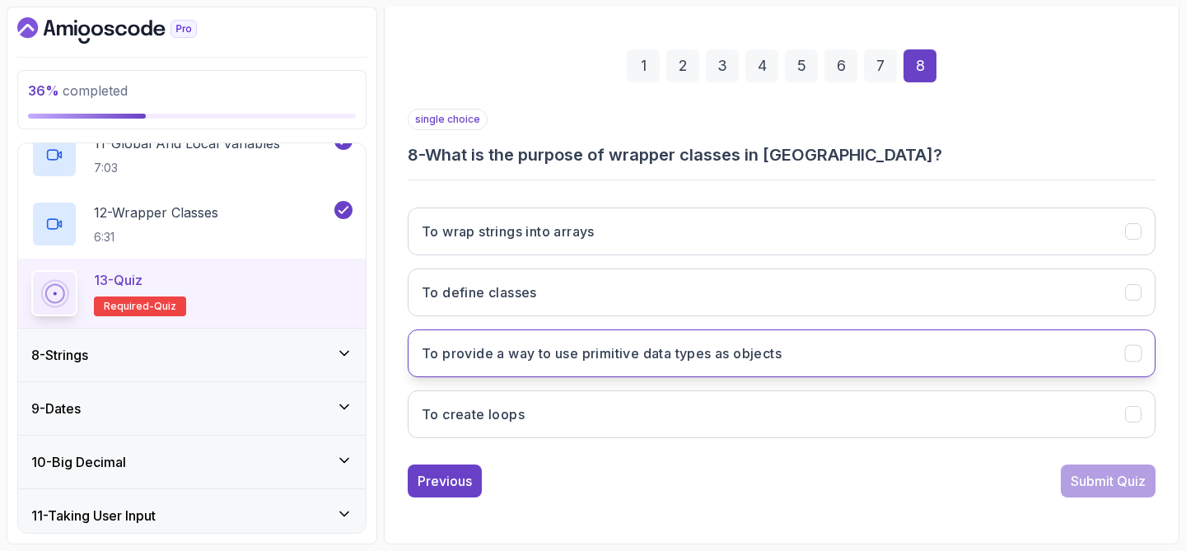
click at [965, 376] on button "To provide a way to use primitive data types as objects" at bounding box center [782, 354] width 748 height 48
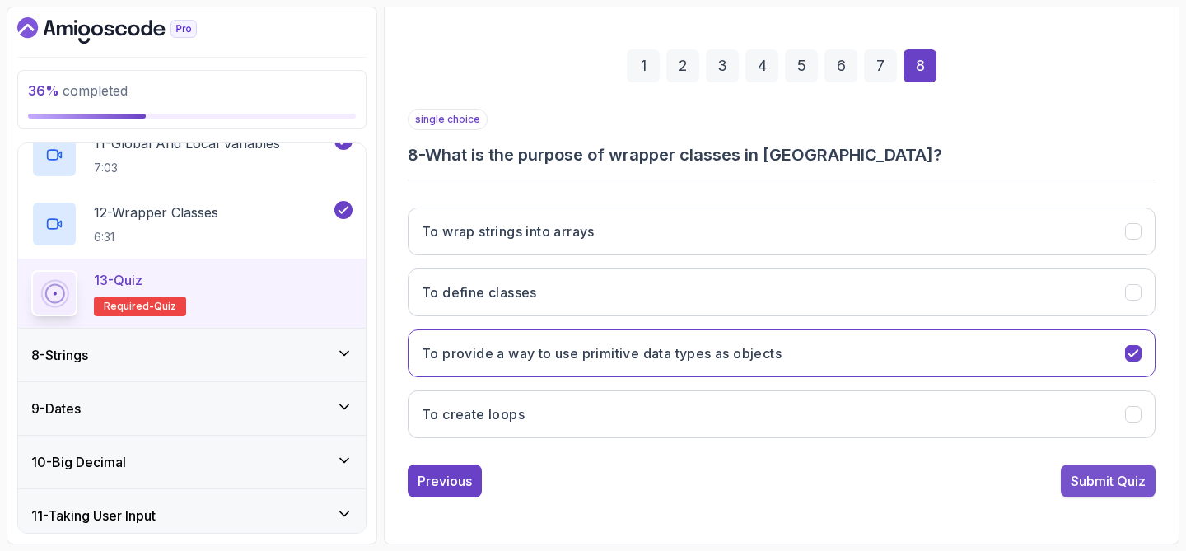
click at [1093, 482] on div "Submit Quiz" at bounding box center [1108, 481] width 75 height 20
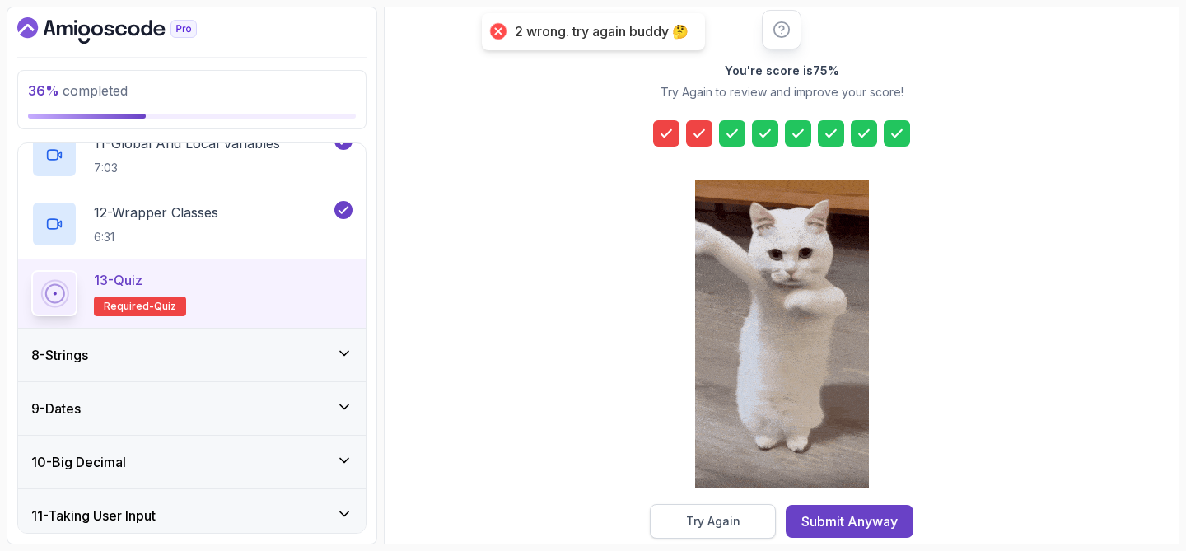
click at [690, 516] on div "Try Again" at bounding box center [713, 521] width 54 height 16
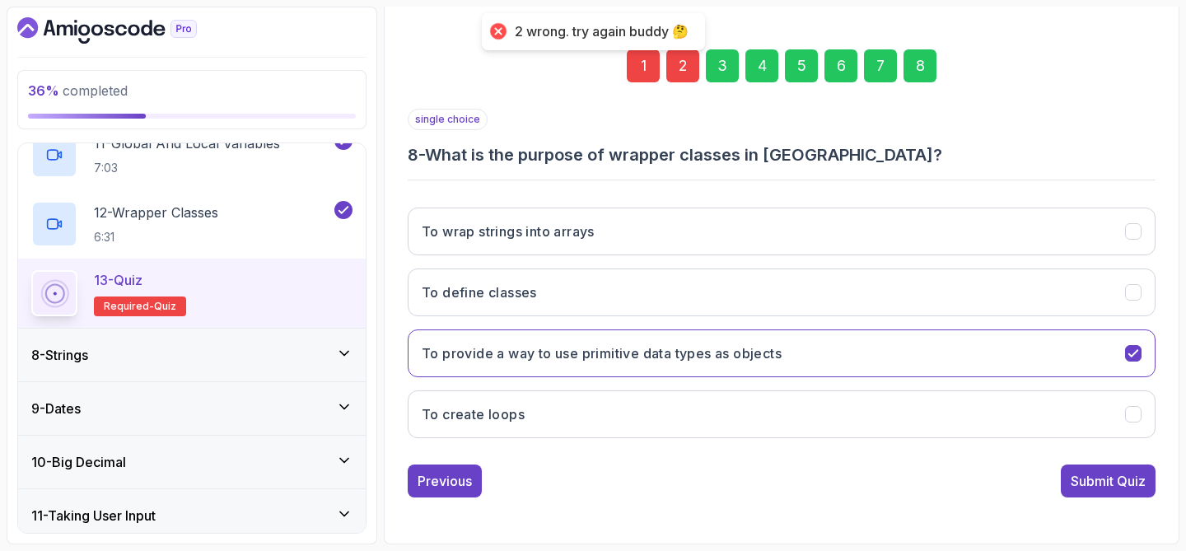
click at [679, 70] on div "2" at bounding box center [682, 65] width 33 height 33
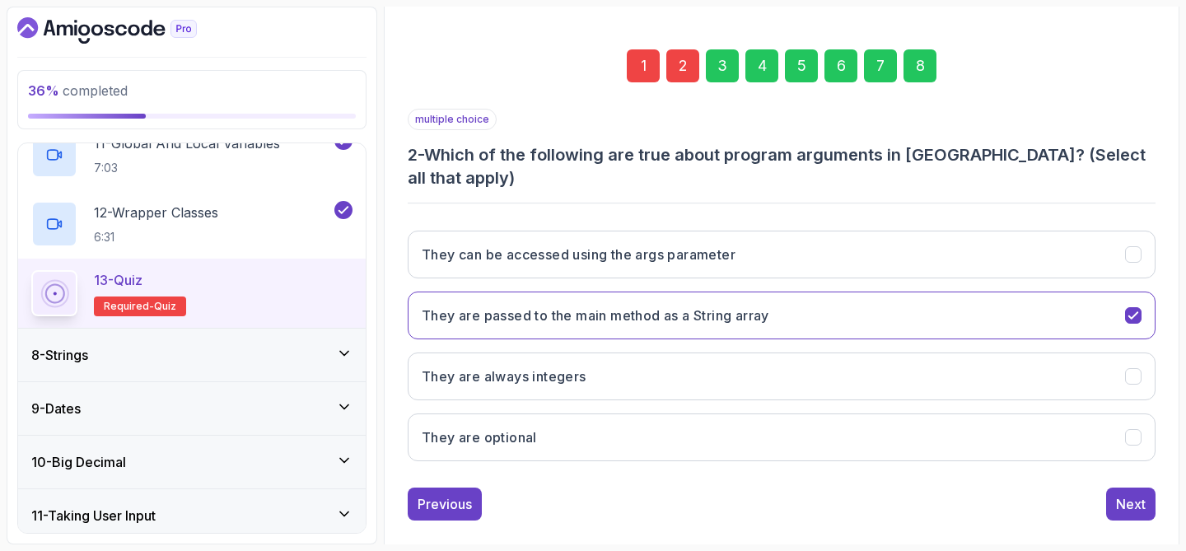
click at [554, 438] on div "They can be accessed using the args parameter They are passed to the main metho…" at bounding box center [782, 345] width 748 height 257
click at [596, 419] on button "They are optional" at bounding box center [782, 438] width 748 height 48
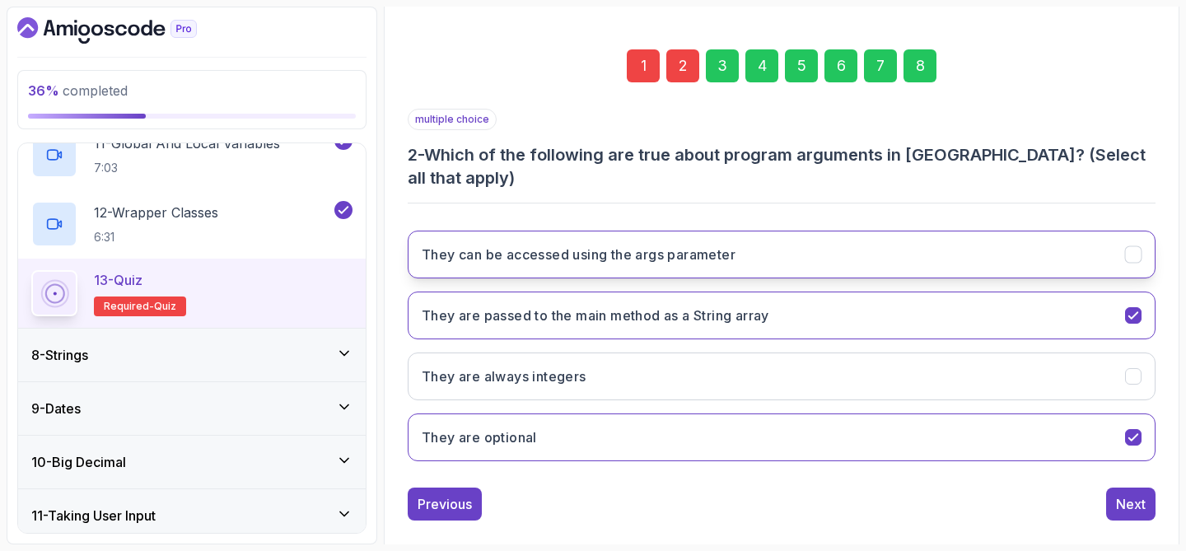
click at [687, 245] on h3 "They can be accessed using the args parameter" at bounding box center [579, 255] width 314 height 20
click at [645, 73] on div "1" at bounding box center [643, 65] width 33 height 33
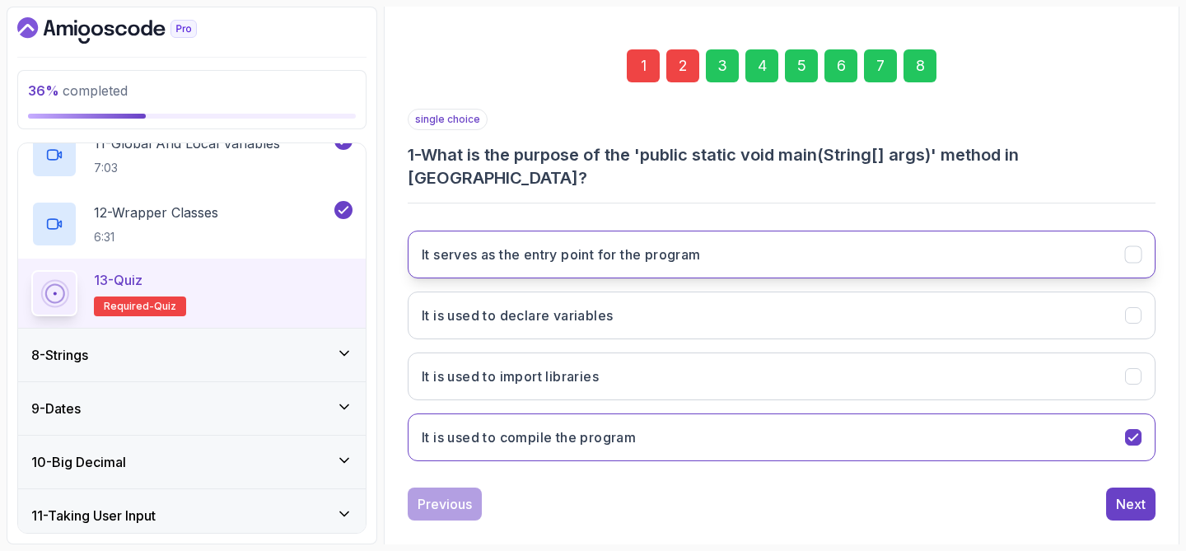
click at [663, 247] on button "It serves as the entry point for the program" at bounding box center [782, 255] width 748 height 48
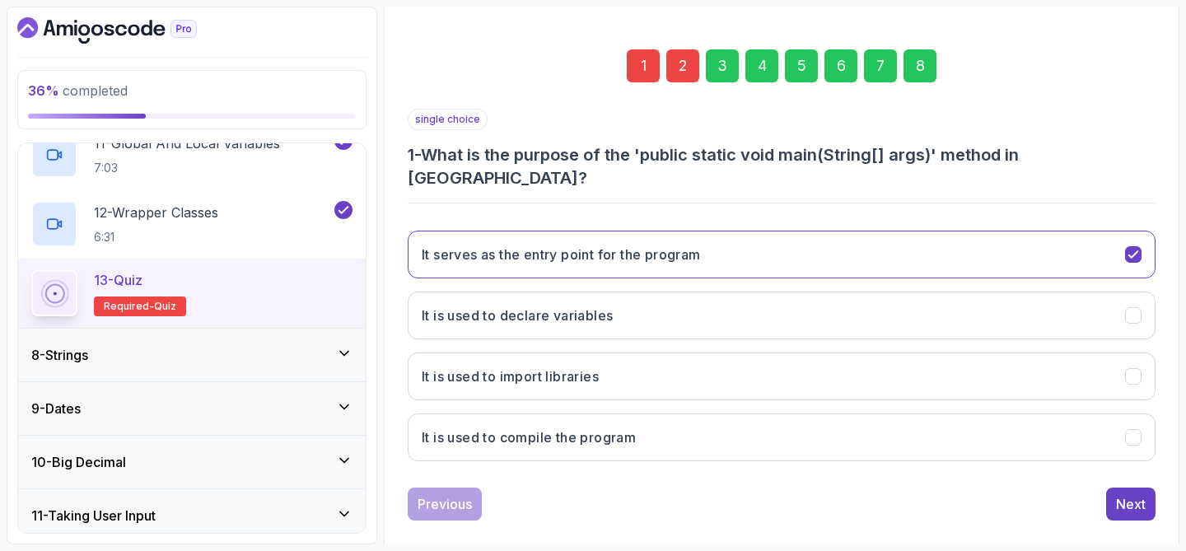
click at [929, 69] on div "8" at bounding box center [920, 65] width 33 height 33
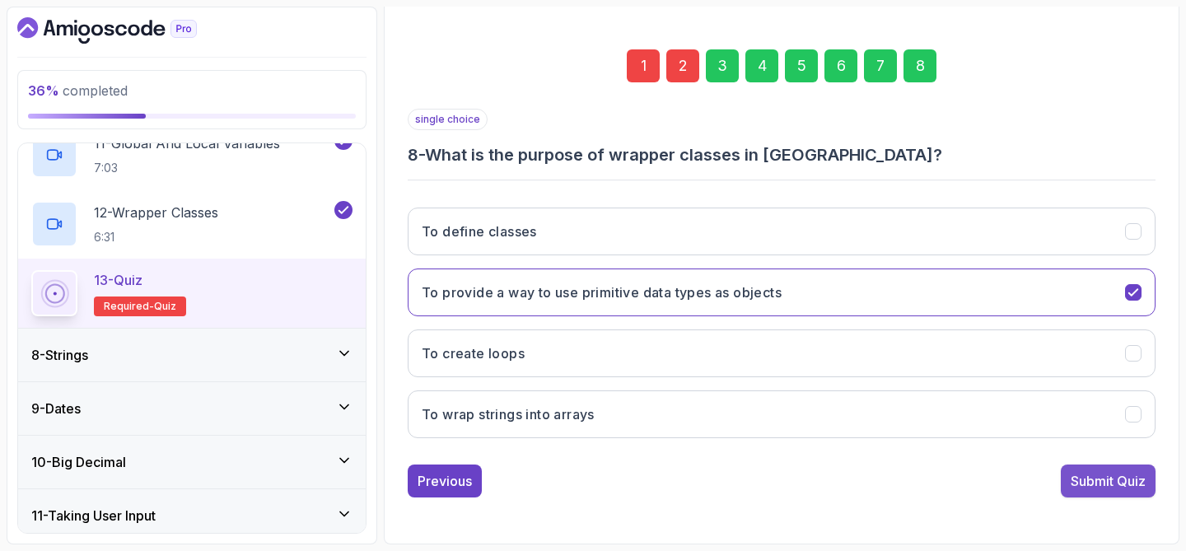
click at [1075, 478] on div "Submit Quiz" at bounding box center [1108, 481] width 75 height 20
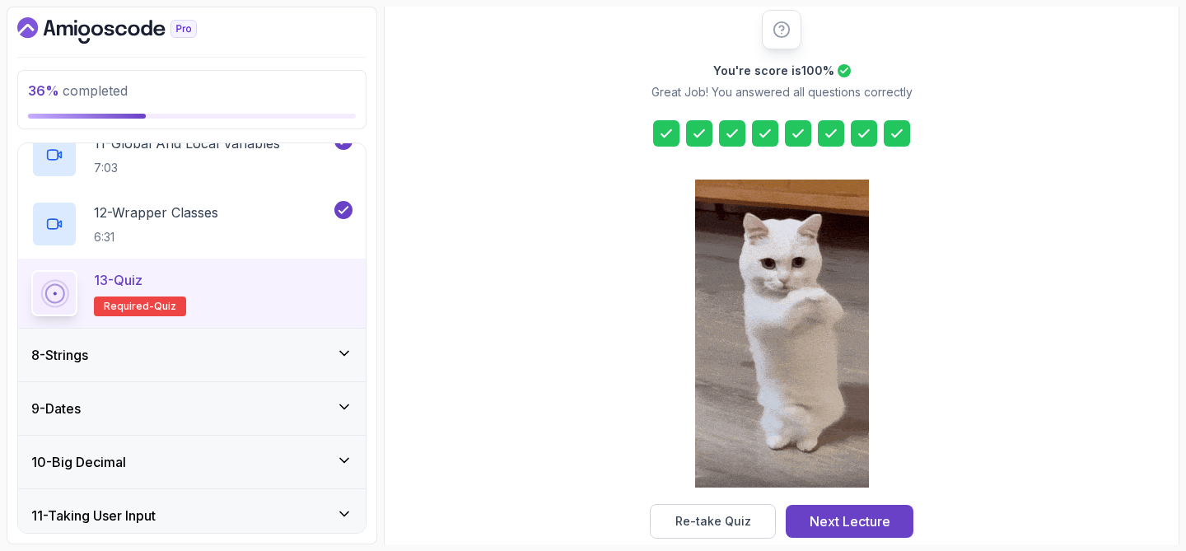
scroll to position [239, 0]
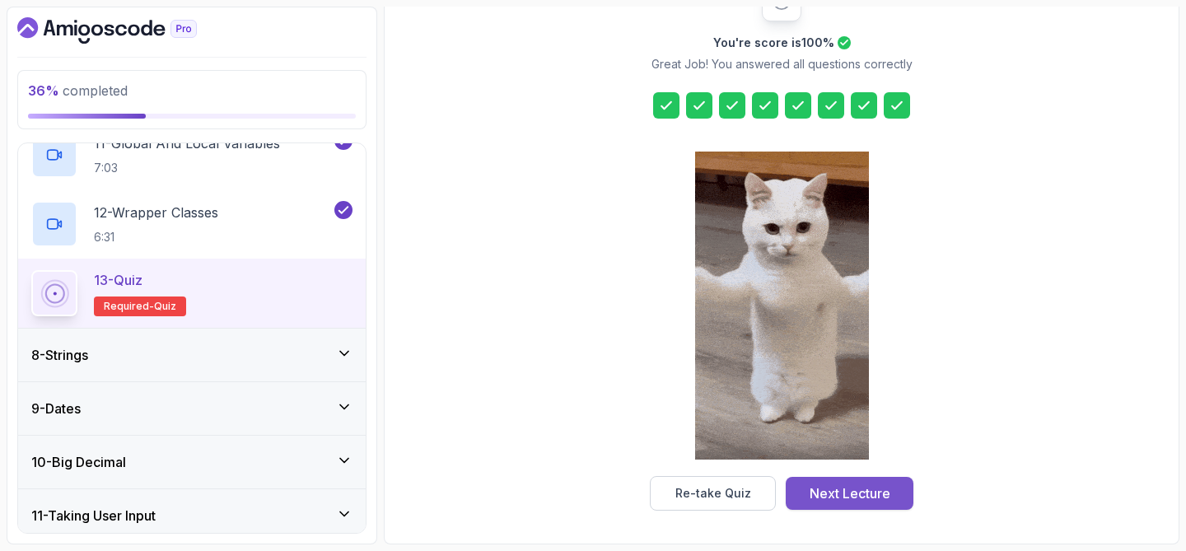
click at [844, 503] on button "Next Lecture" at bounding box center [850, 493] width 128 height 33
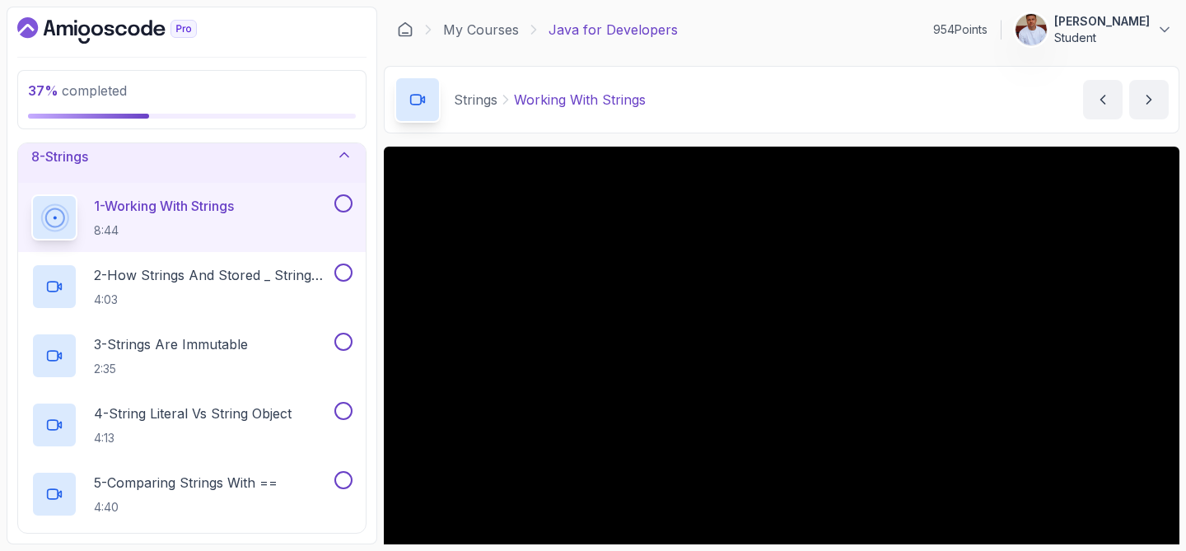
scroll to position [386, 0]
